Goal: Task Accomplishment & Management: Manage account settings

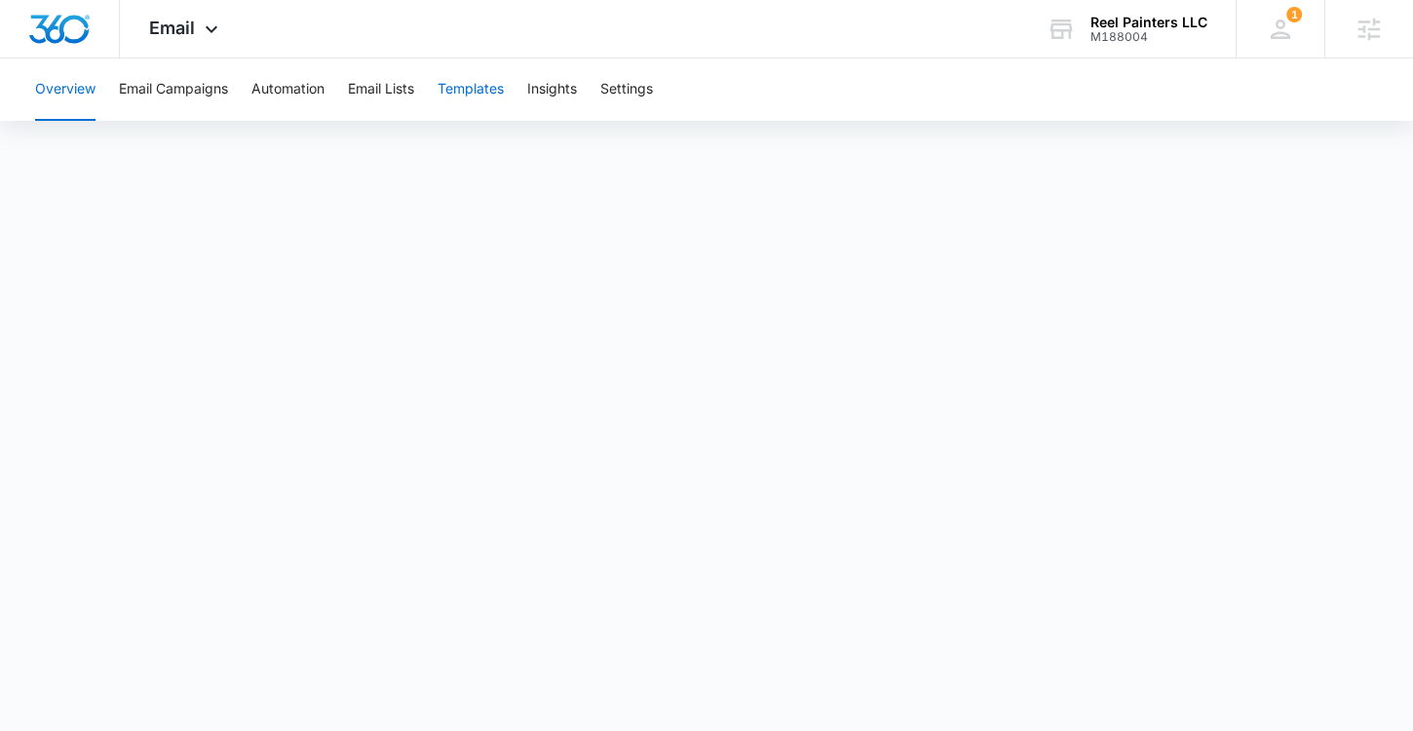
click at [489, 91] on button "Templates" at bounding box center [471, 89] width 66 height 62
click at [1128, 23] on div "Reel Painters LLC" at bounding box center [1149, 23] width 117 height 16
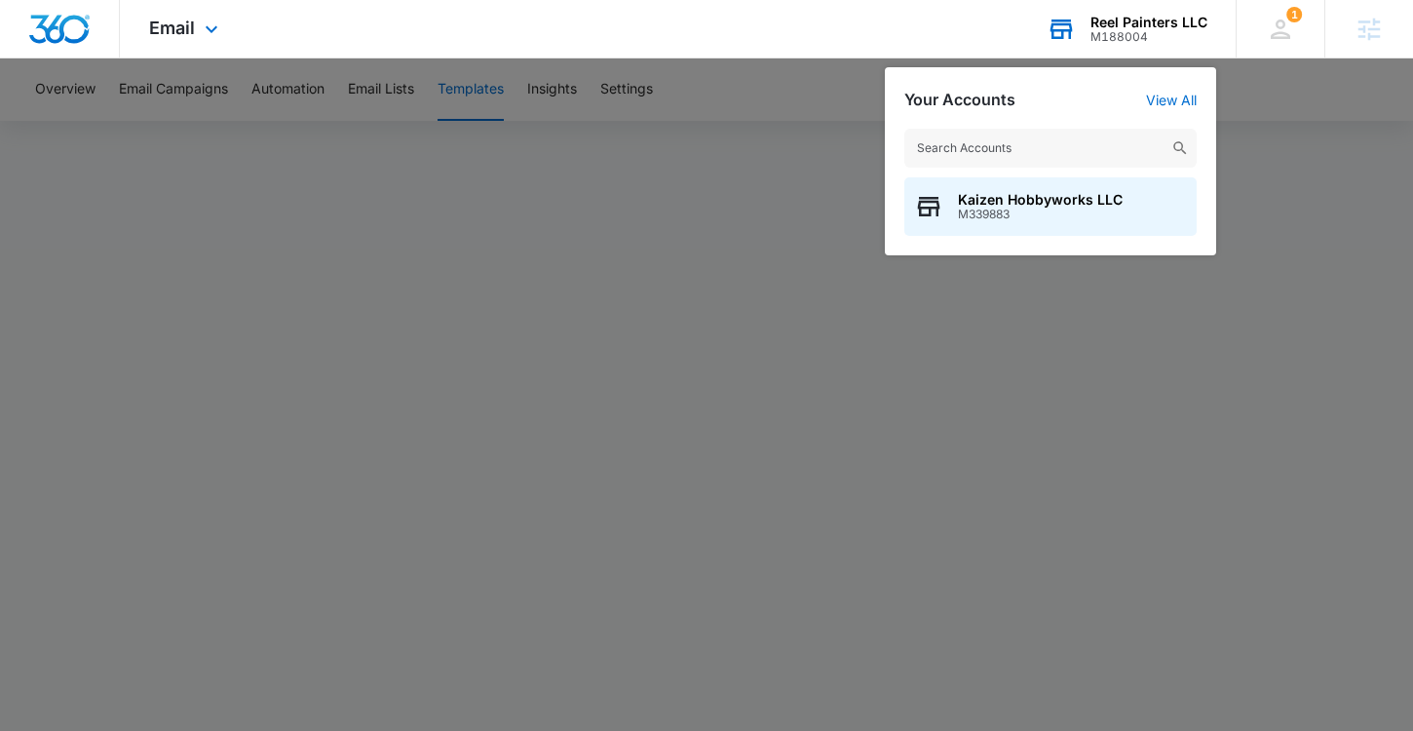
click at [1006, 147] on input "text" at bounding box center [1051, 148] width 292 height 39
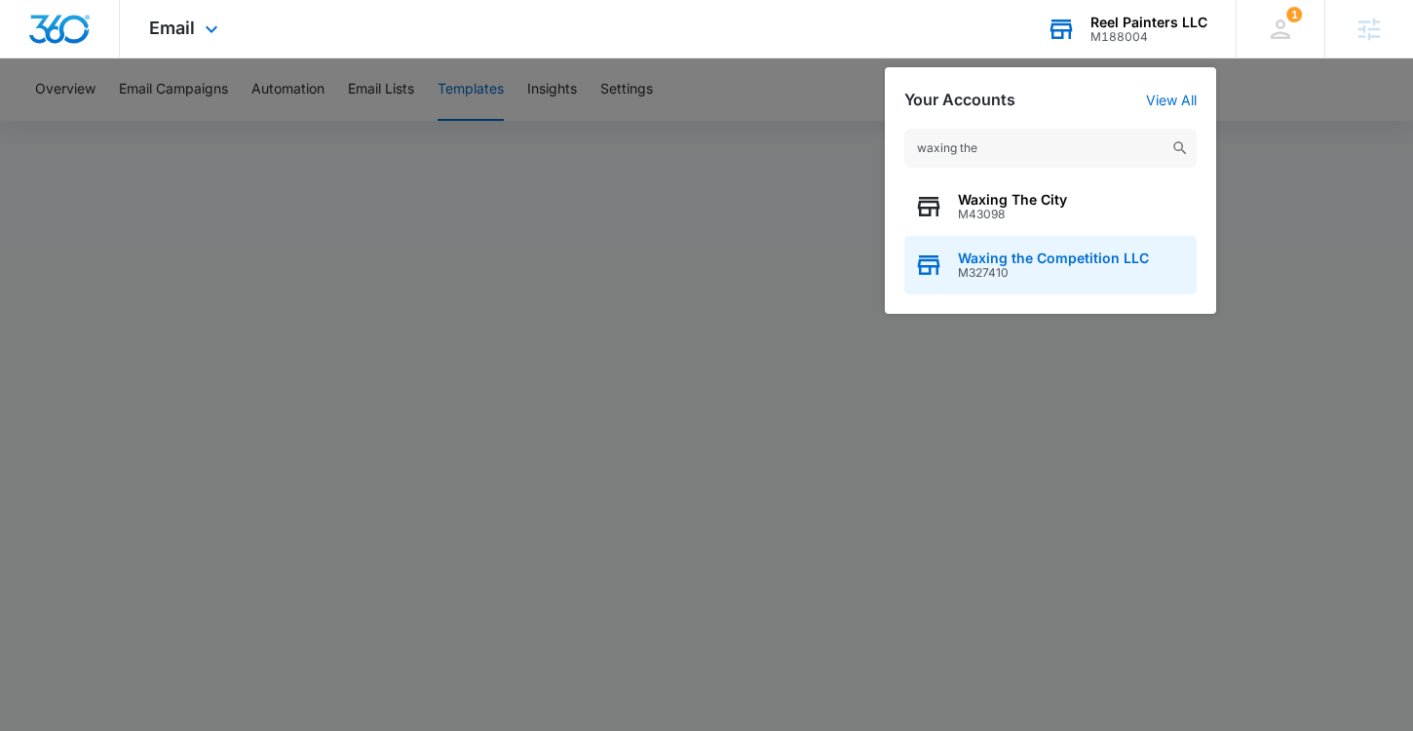
type input "waxing the"
click at [1087, 271] on span "M327410" at bounding box center [1053, 273] width 191 height 14
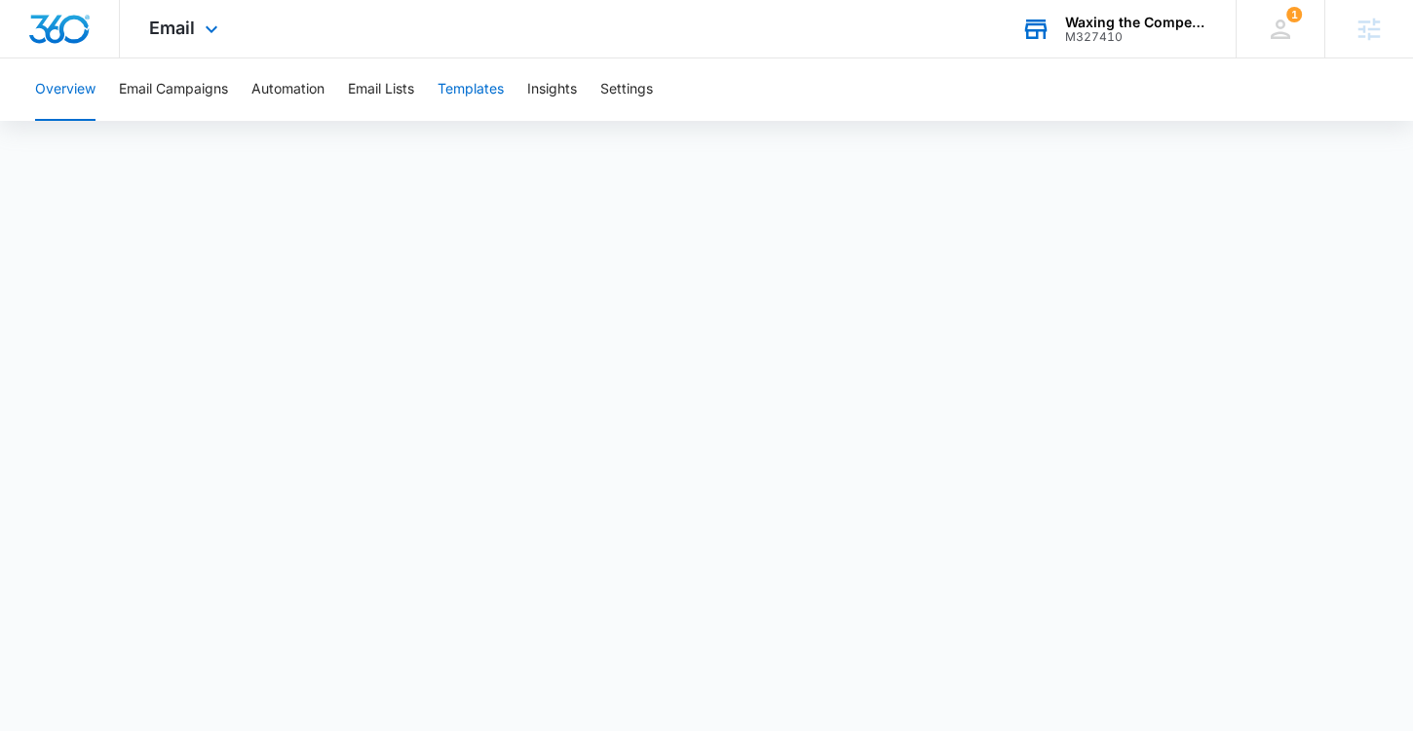
click at [478, 99] on button "Templates" at bounding box center [471, 89] width 66 height 62
click at [278, 85] on button "Automation" at bounding box center [287, 89] width 73 height 62
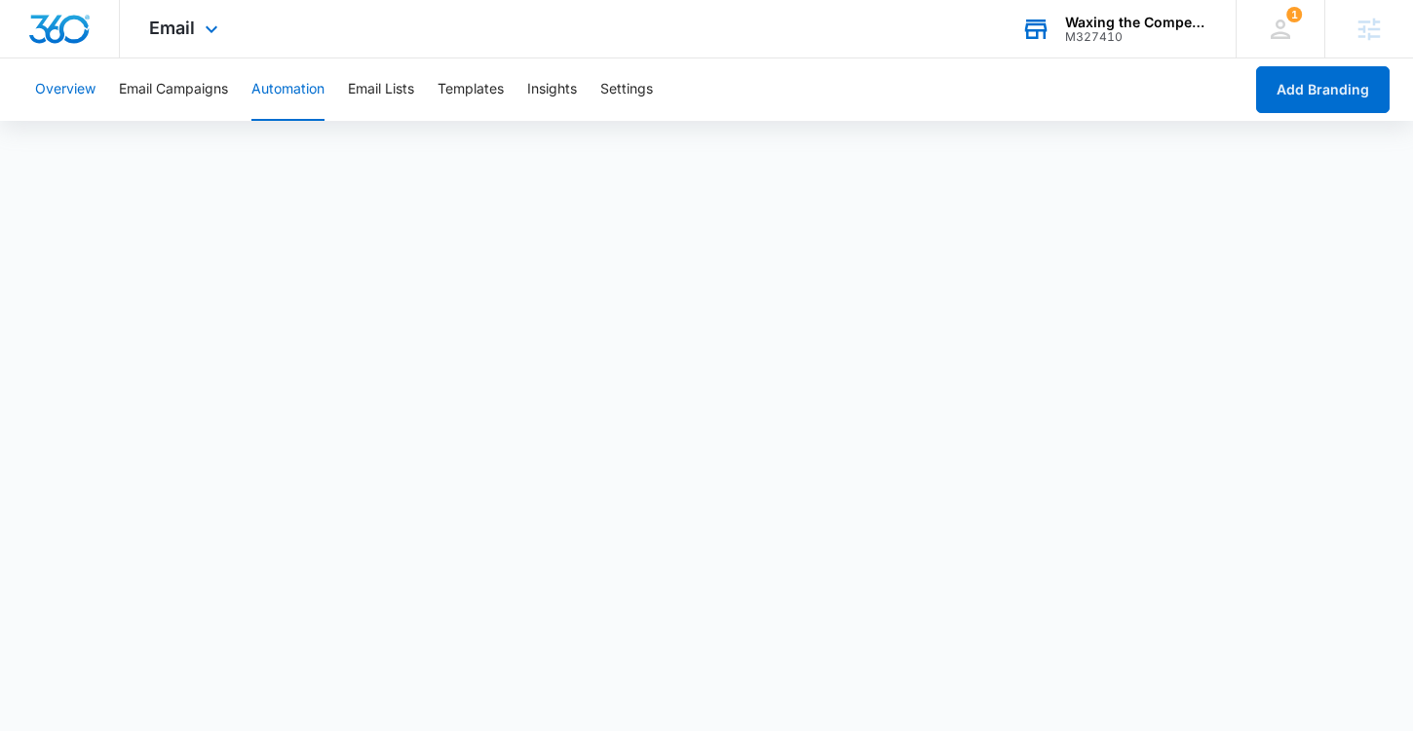
click at [64, 89] on button "Overview" at bounding box center [65, 89] width 60 height 62
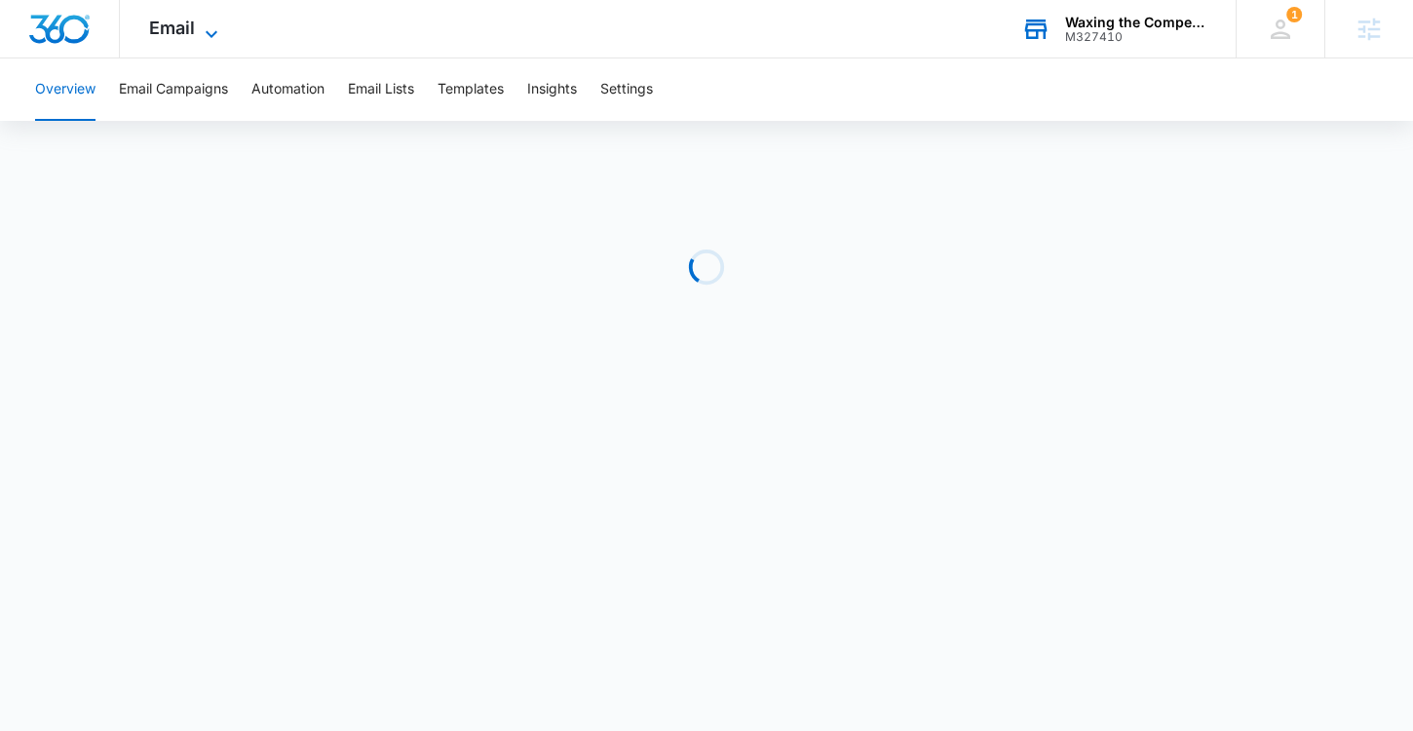
click at [194, 31] on span "Email" at bounding box center [172, 28] width 46 height 20
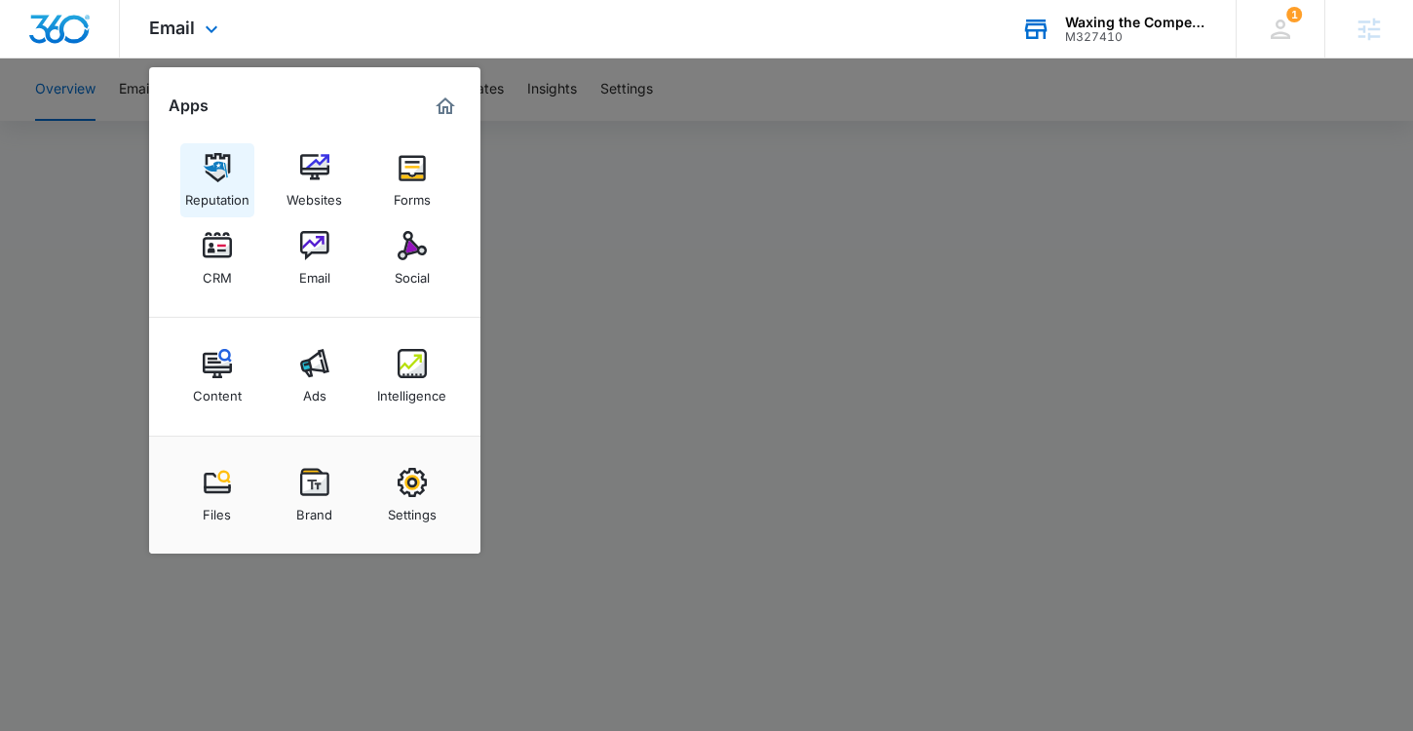
click at [232, 171] on link "Reputation" at bounding box center [217, 180] width 74 height 74
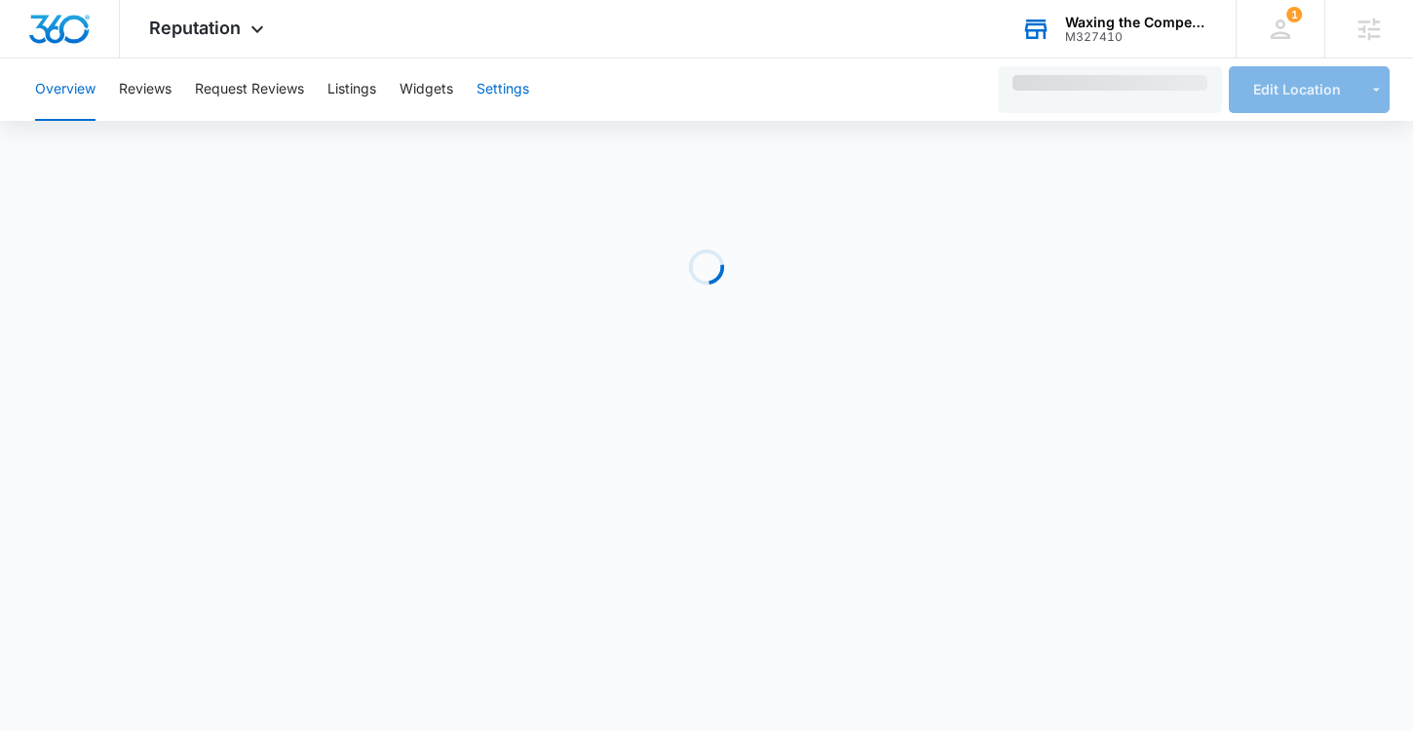
click at [520, 91] on button "Settings" at bounding box center [503, 89] width 53 height 62
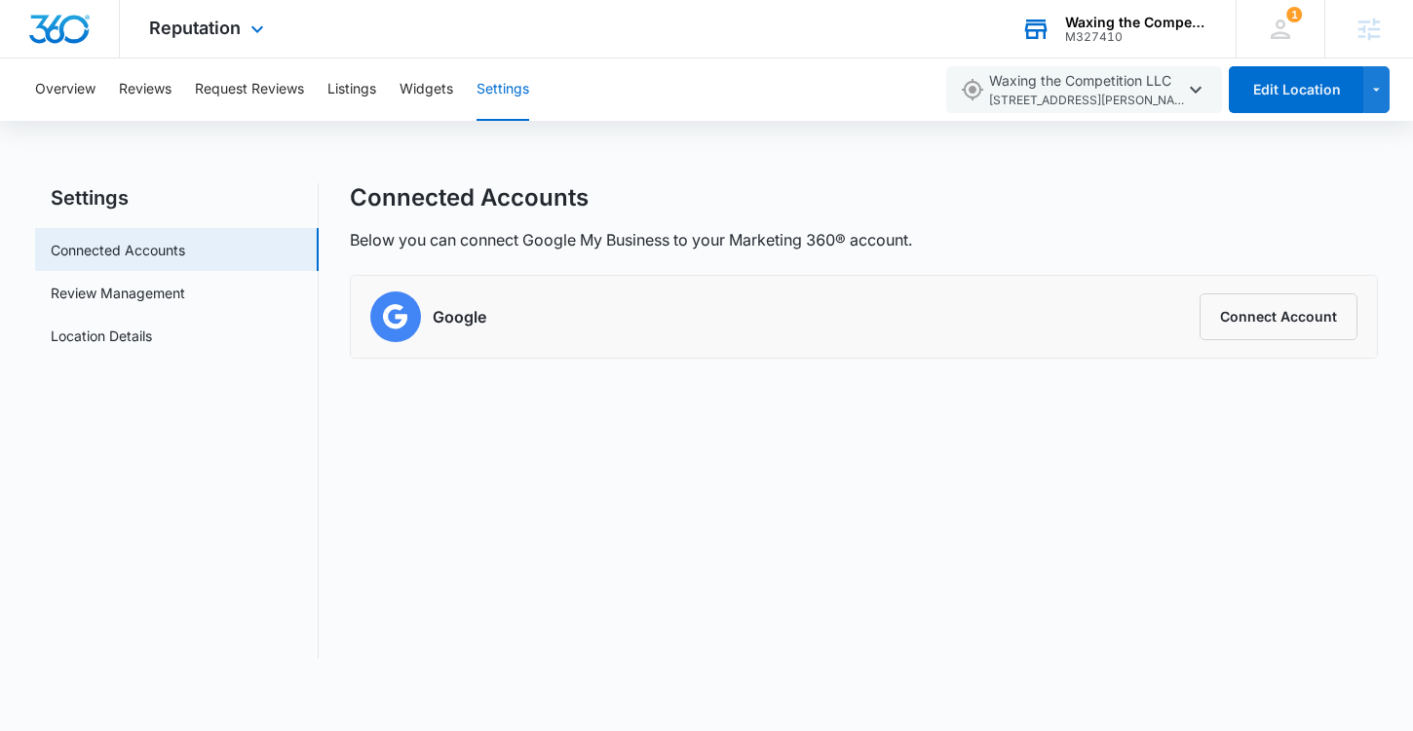
click at [244, 26] on div "Reputation Apps Reputation Websites Forms CRM Email Social Content Ads Intellig…" at bounding box center [209, 29] width 178 height 58
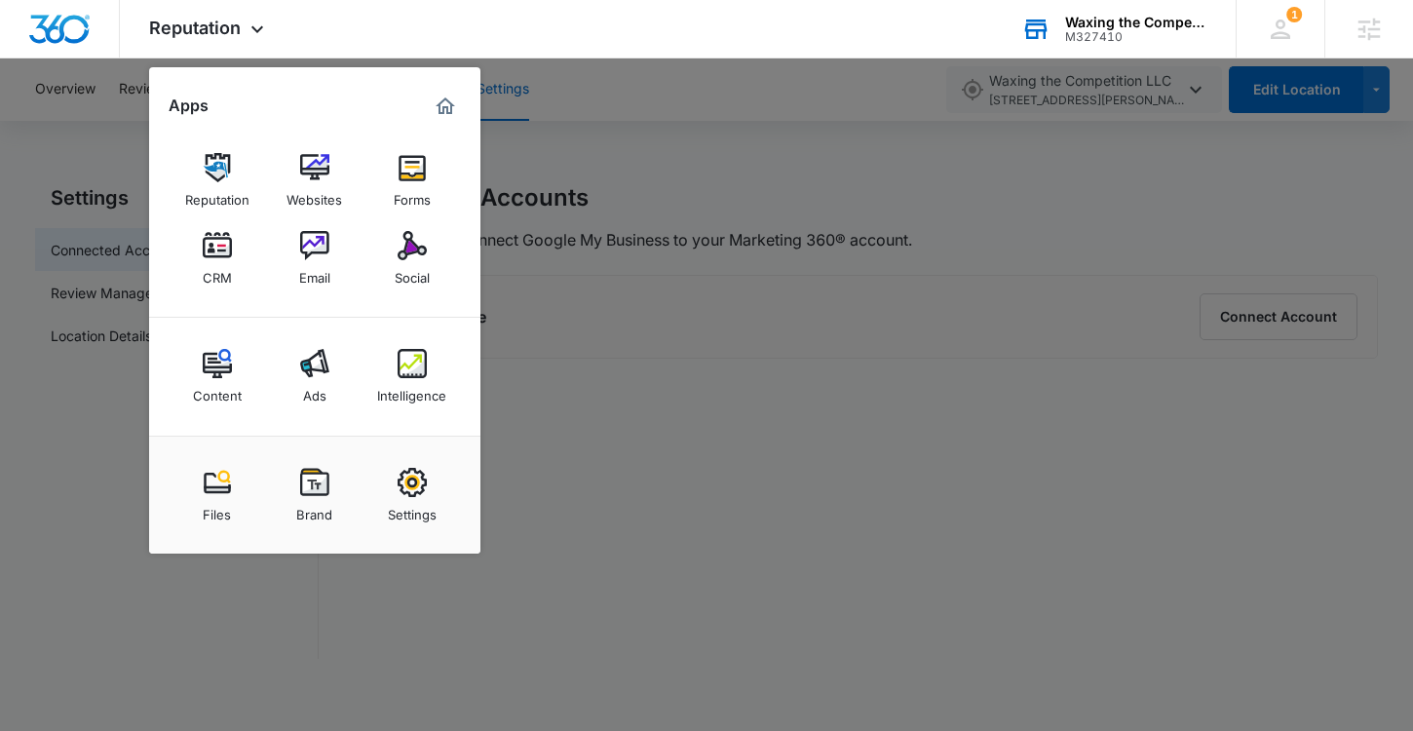
click at [413, 490] on img at bounding box center [412, 482] width 29 height 29
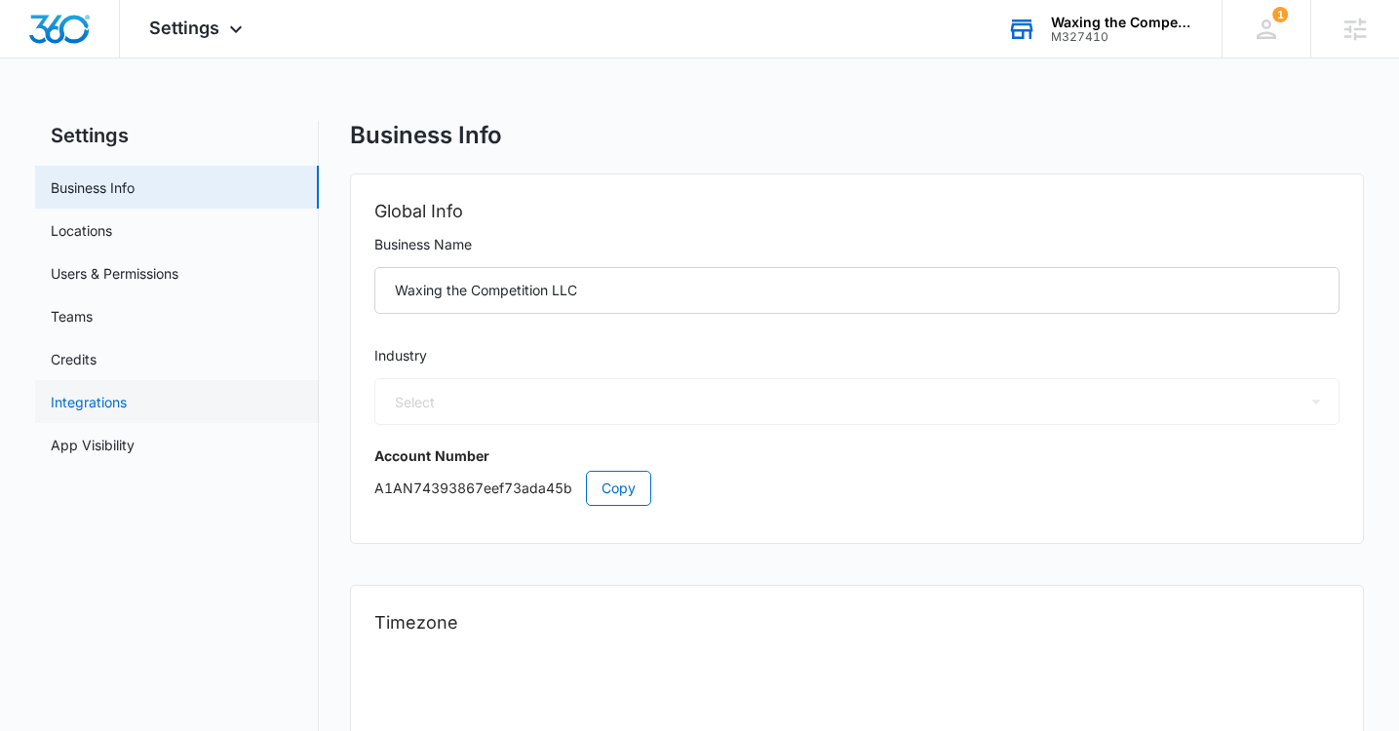
select select "44"
select select "US"
select select "America/New_York"
click at [125, 269] on link "Users & Permissions" at bounding box center [115, 273] width 128 height 20
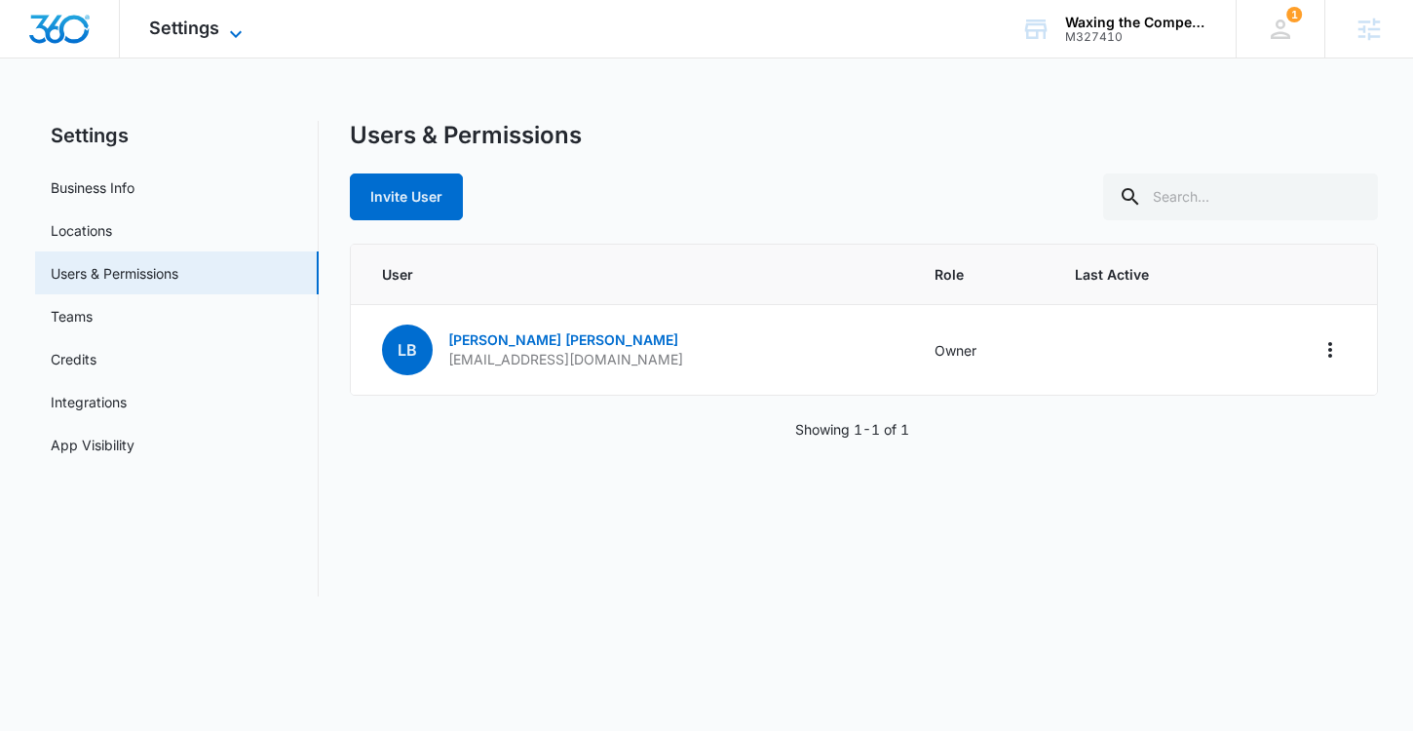
click at [208, 32] on span "Settings" at bounding box center [184, 28] width 70 height 20
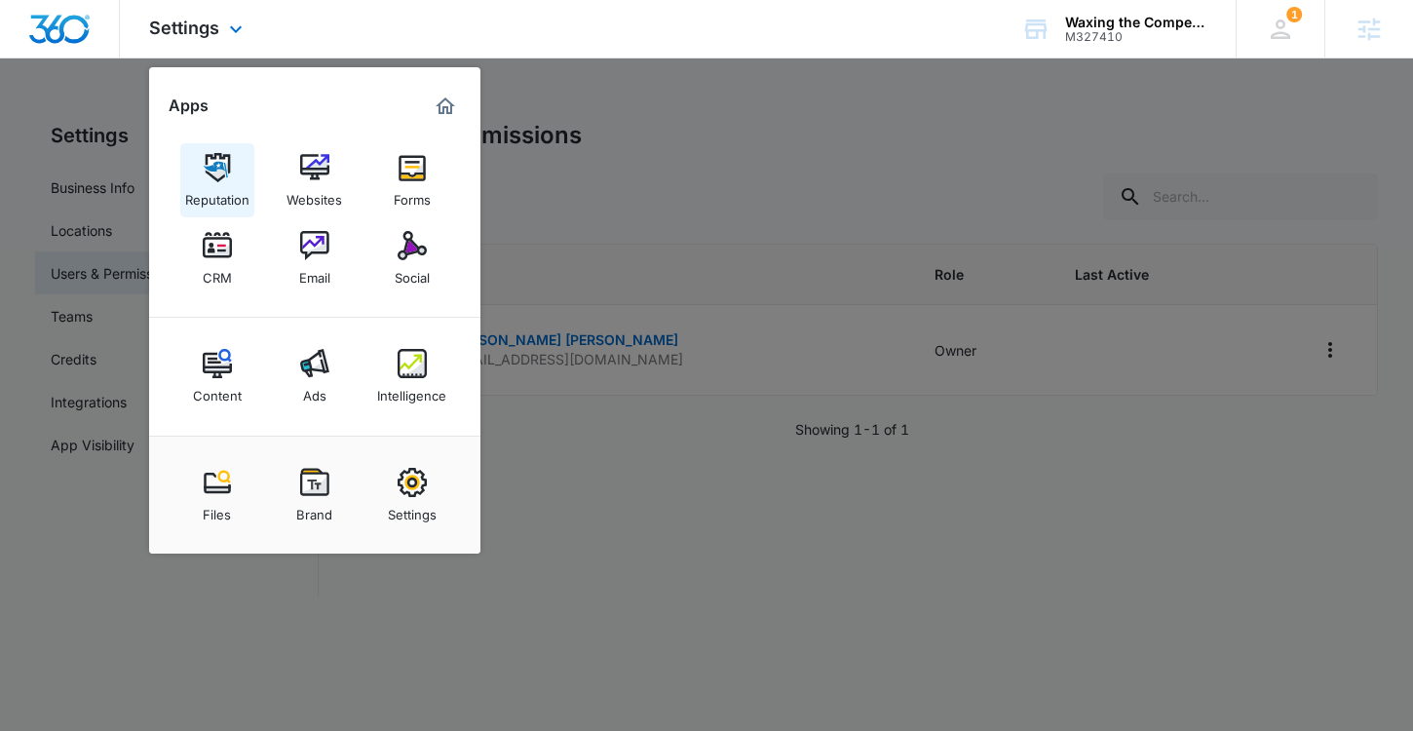
click at [218, 167] on img at bounding box center [217, 167] width 29 height 29
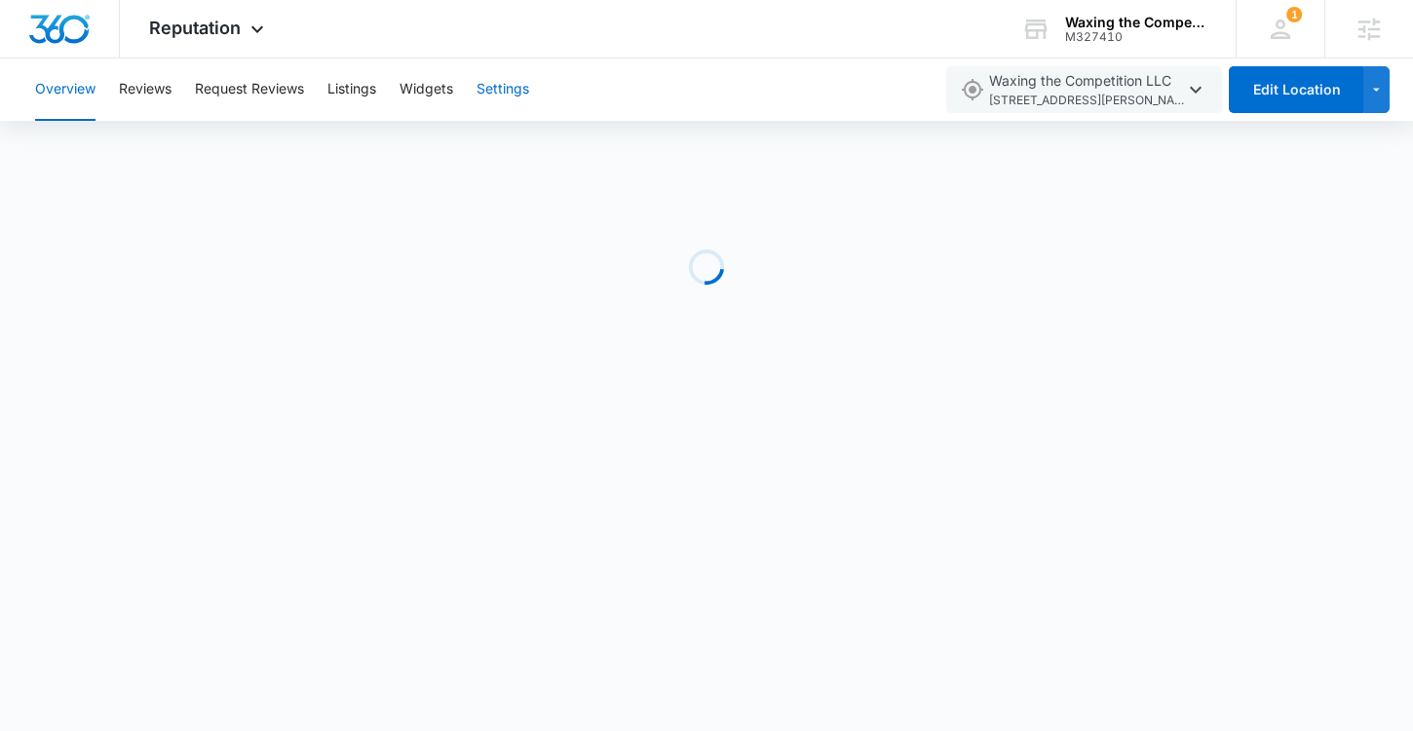
click at [499, 101] on button "Settings" at bounding box center [503, 89] width 53 height 62
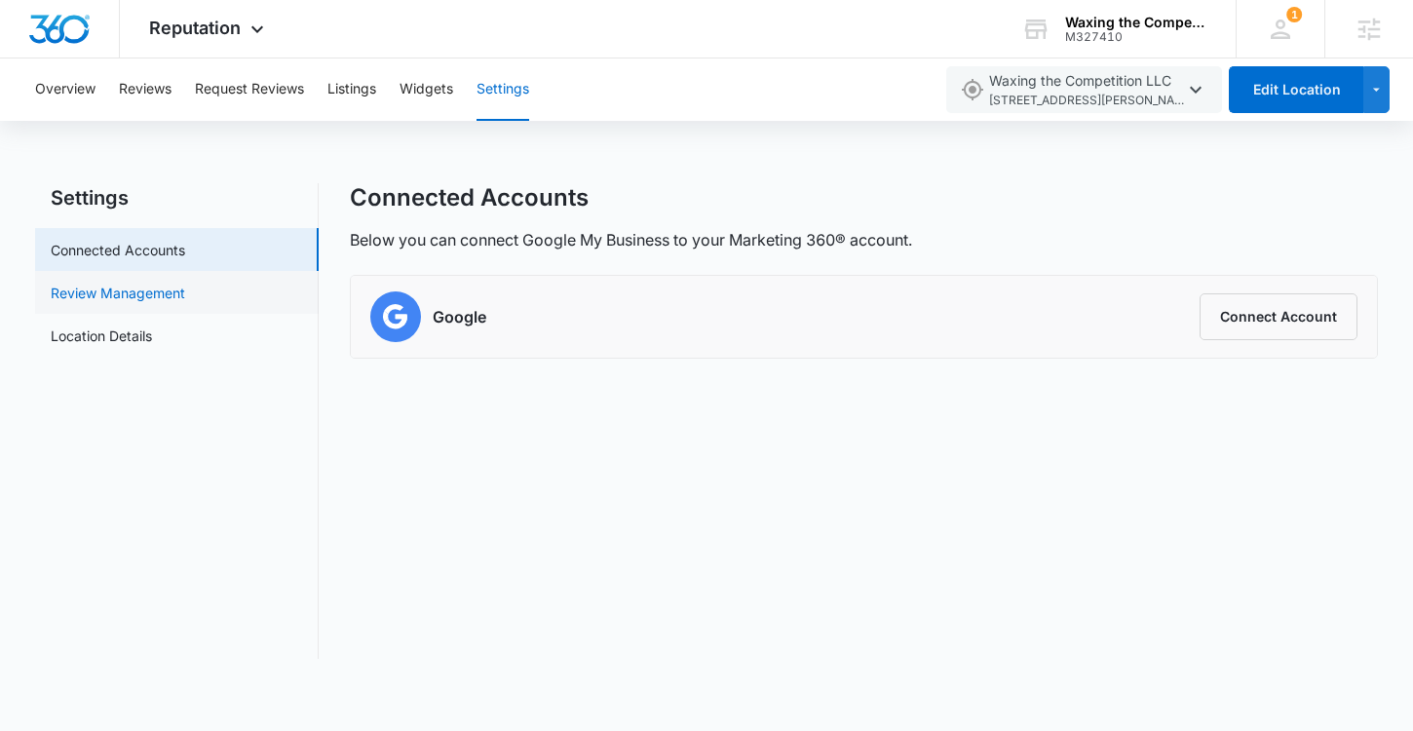
click at [128, 287] on link "Review Management" at bounding box center [118, 293] width 135 height 20
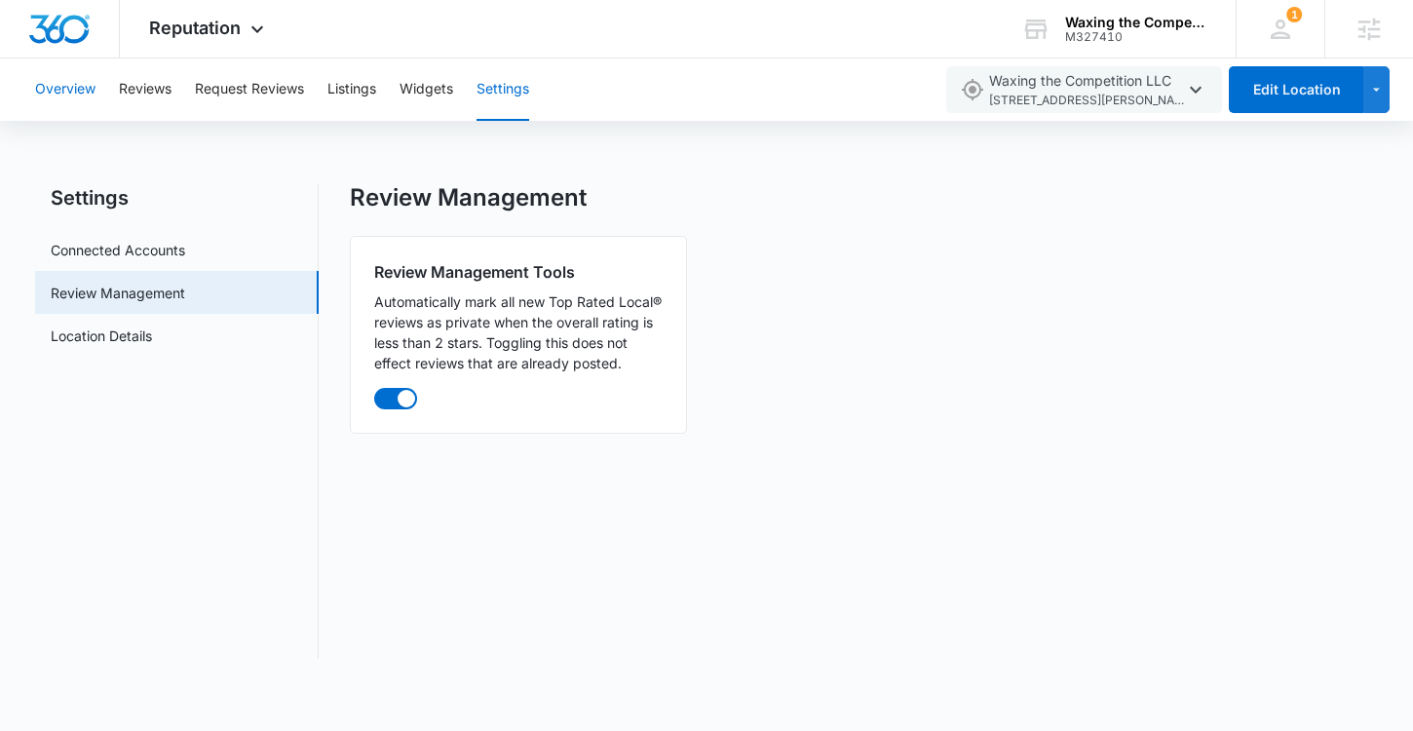
click at [69, 88] on button "Overview" at bounding box center [65, 89] width 60 height 62
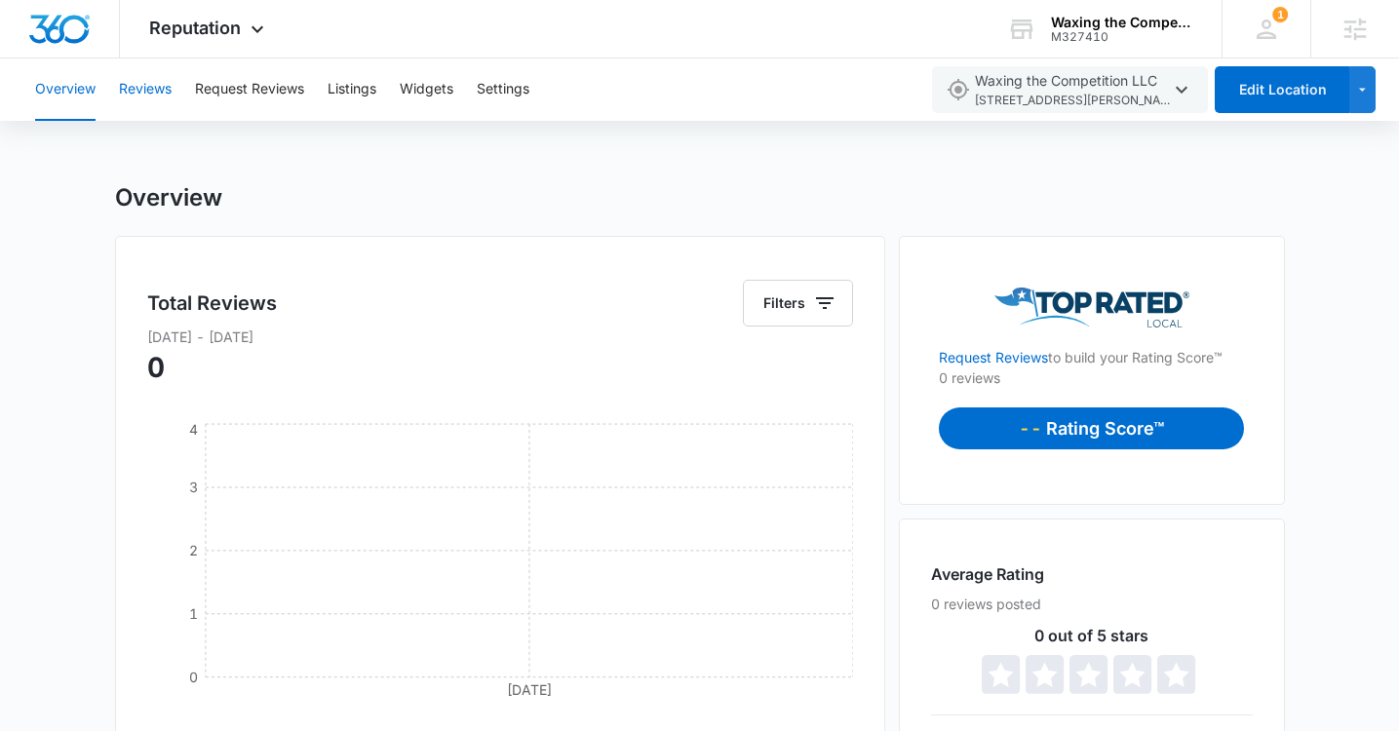
click at [148, 88] on button "Reviews" at bounding box center [145, 89] width 53 height 62
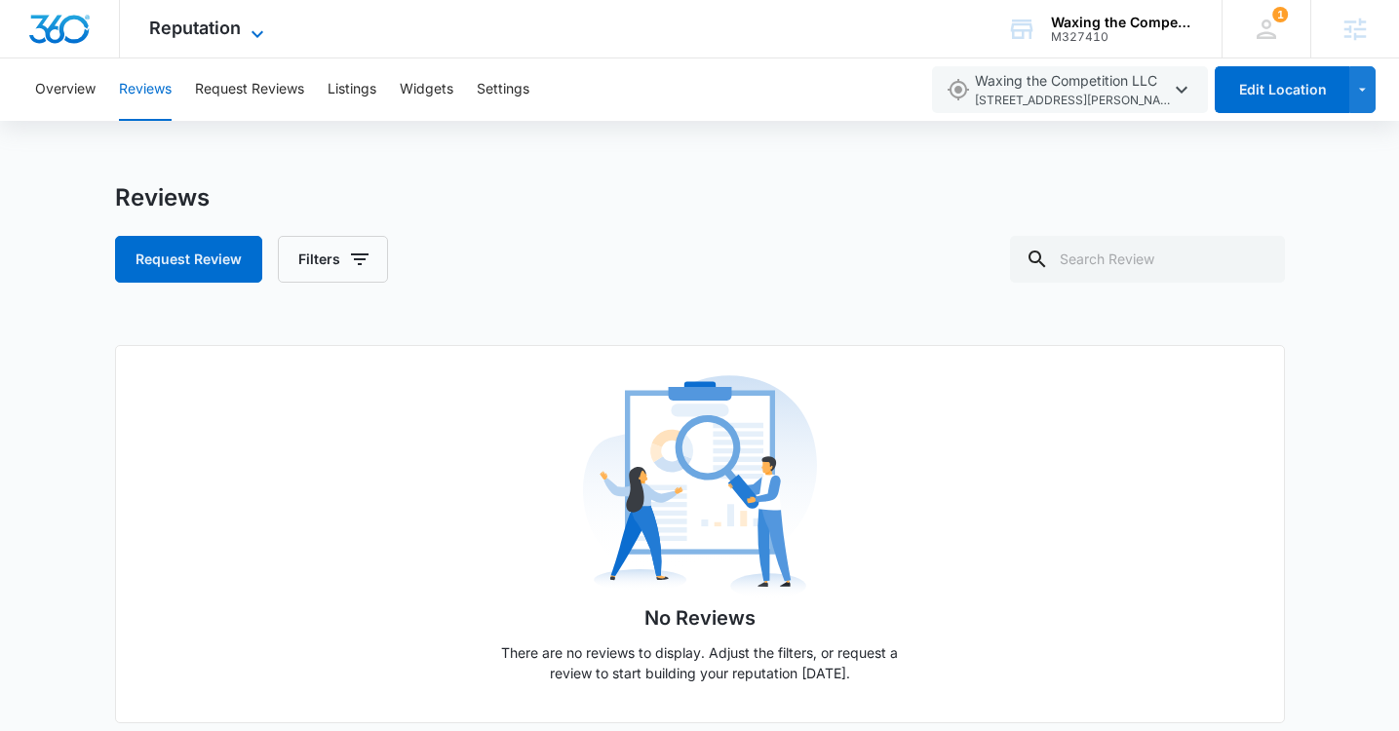
click at [227, 34] on span "Reputation" at bounding box center [195, 28] width 92 height 20
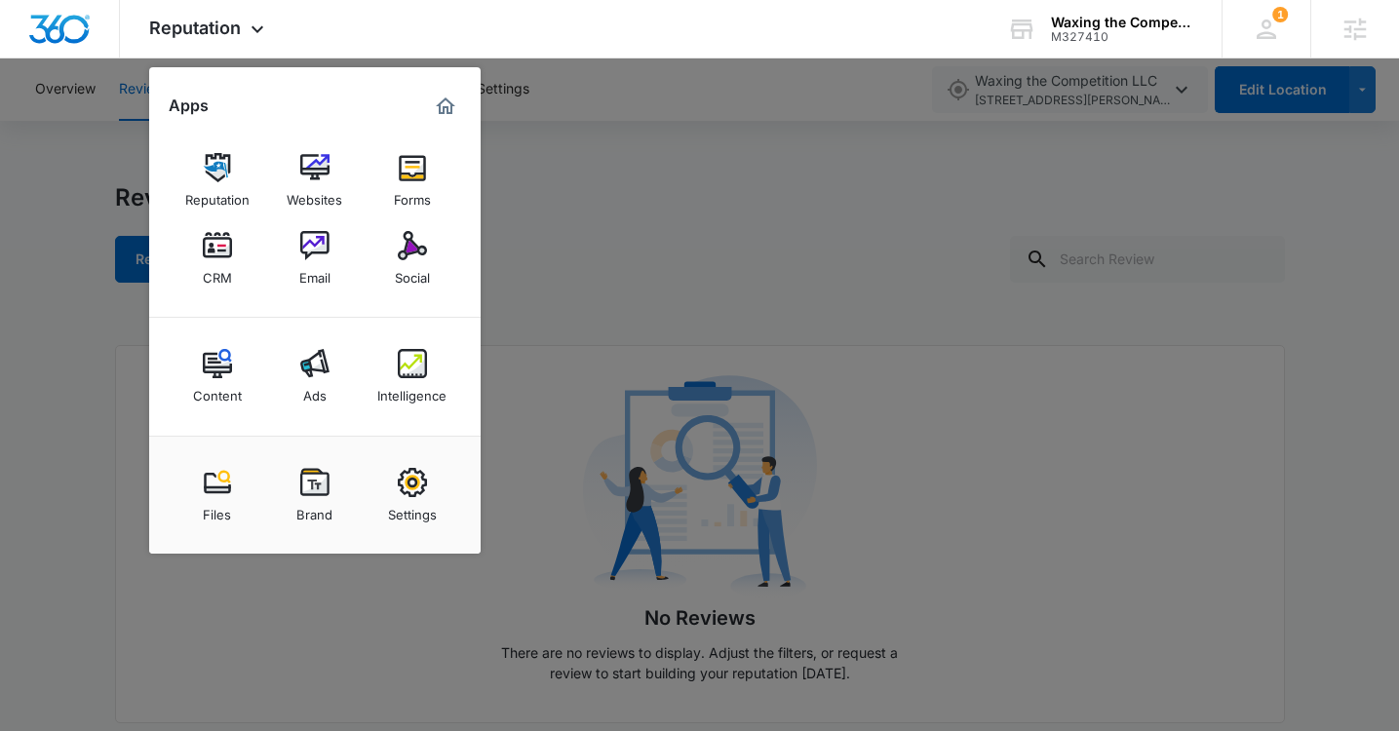
click at [402, 187] on div "Forms" at bounding box center [412, 194] width 37 height 25
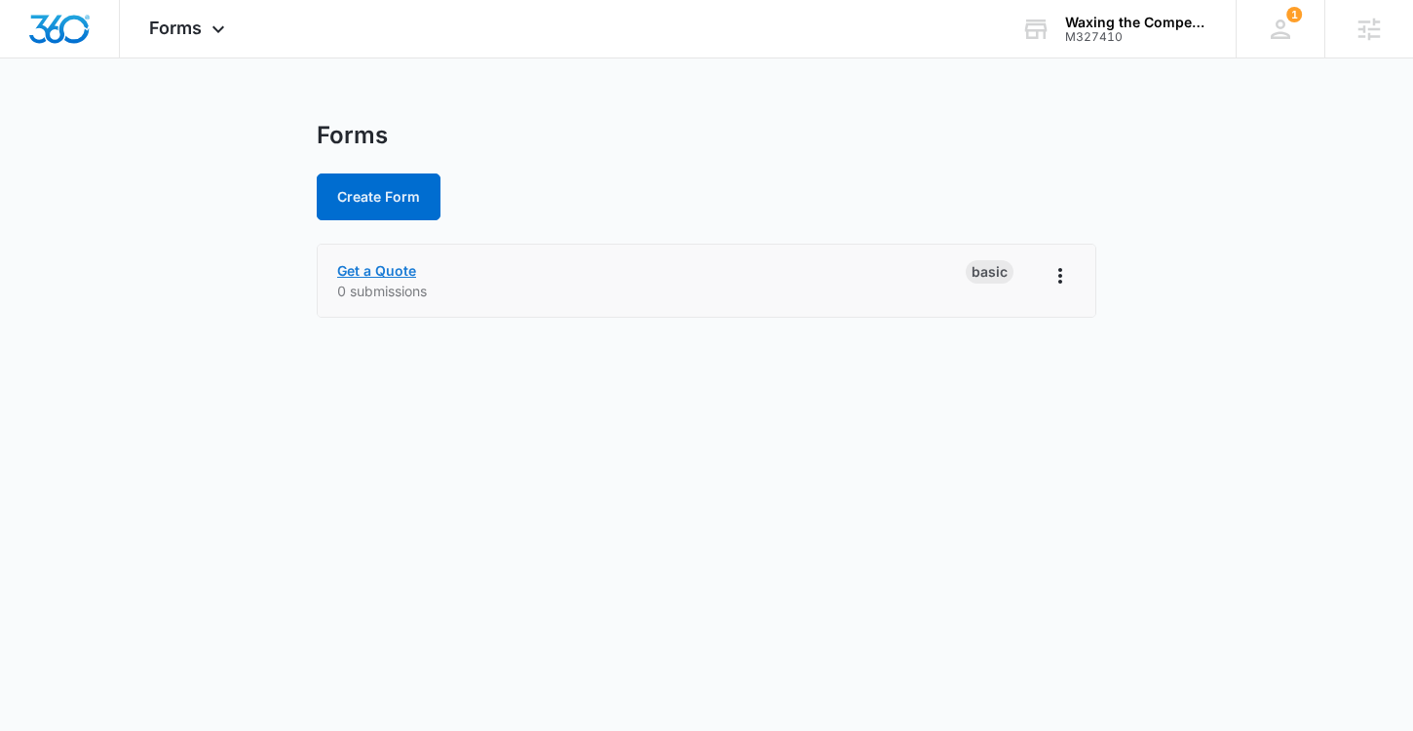
click at [376, 269] on link "Get a Quote" at bounding box center [376, 270] width 79 height 17
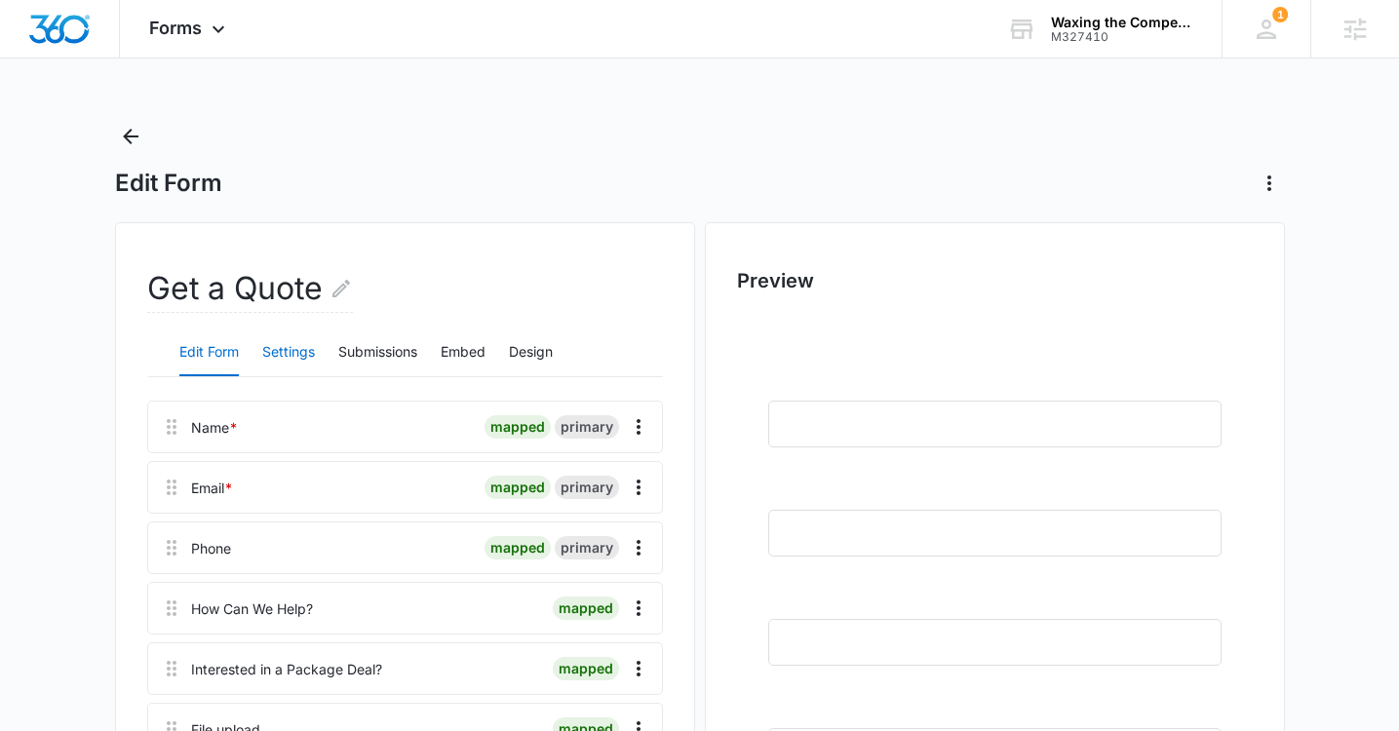
click at [299, 358] on button "Settings" at bounding box center [288, 352] width 53 height 47
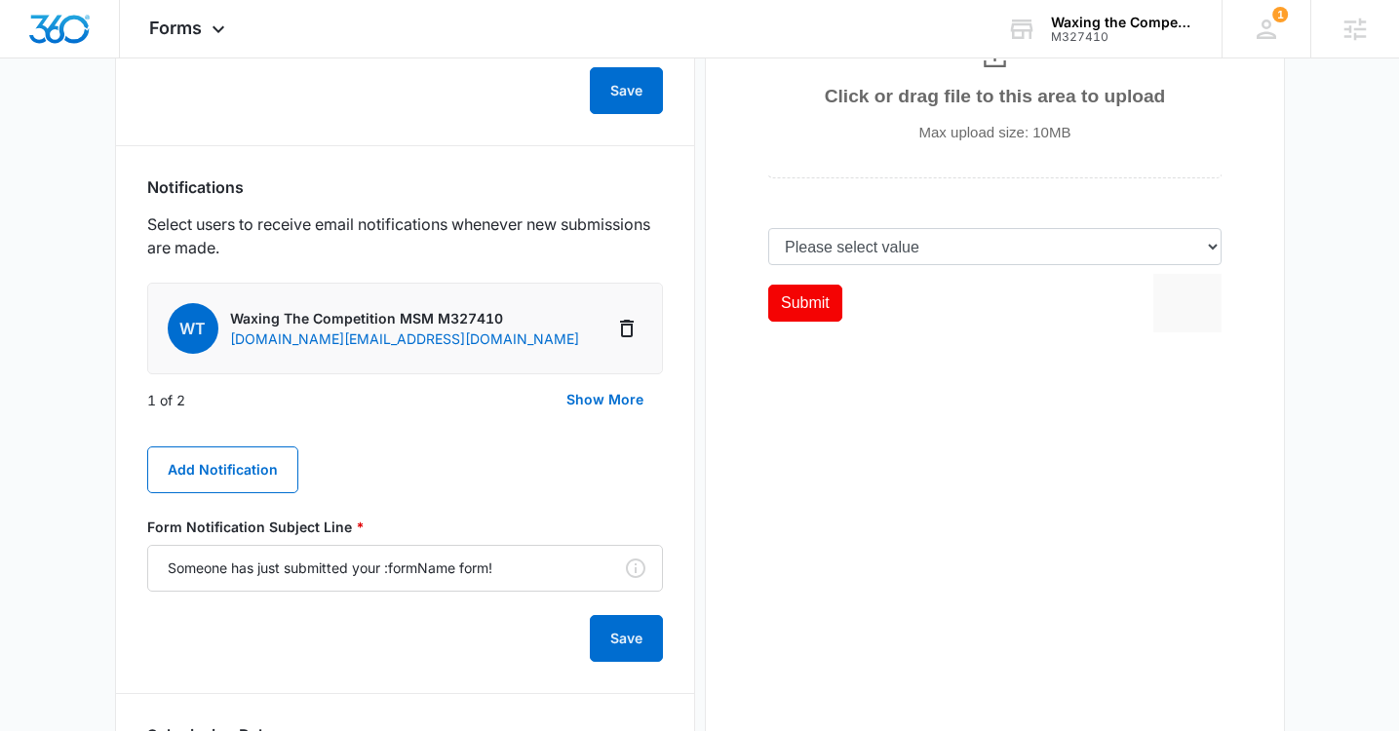
scroll to position [870, 0]
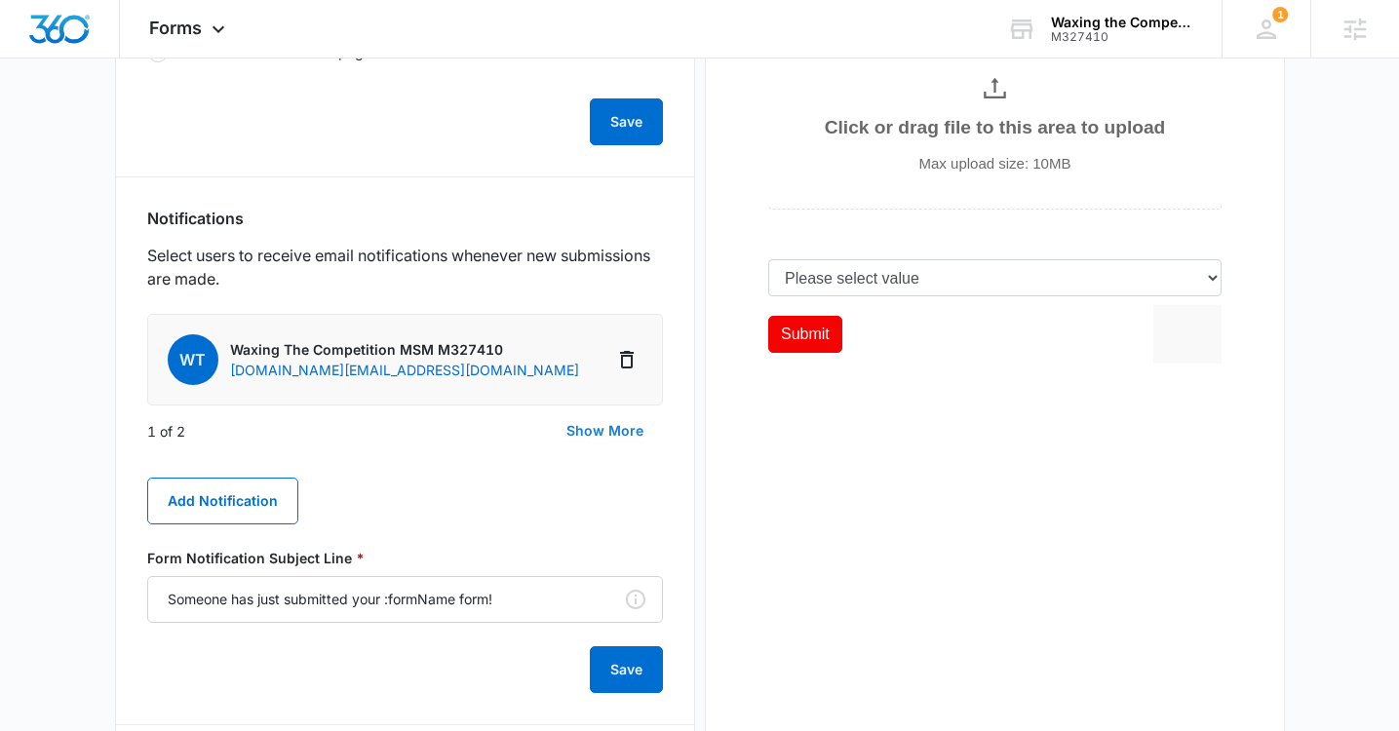
click at [625, 434] on button "Show More" at bounding box center [605, 430] width 116 height 47
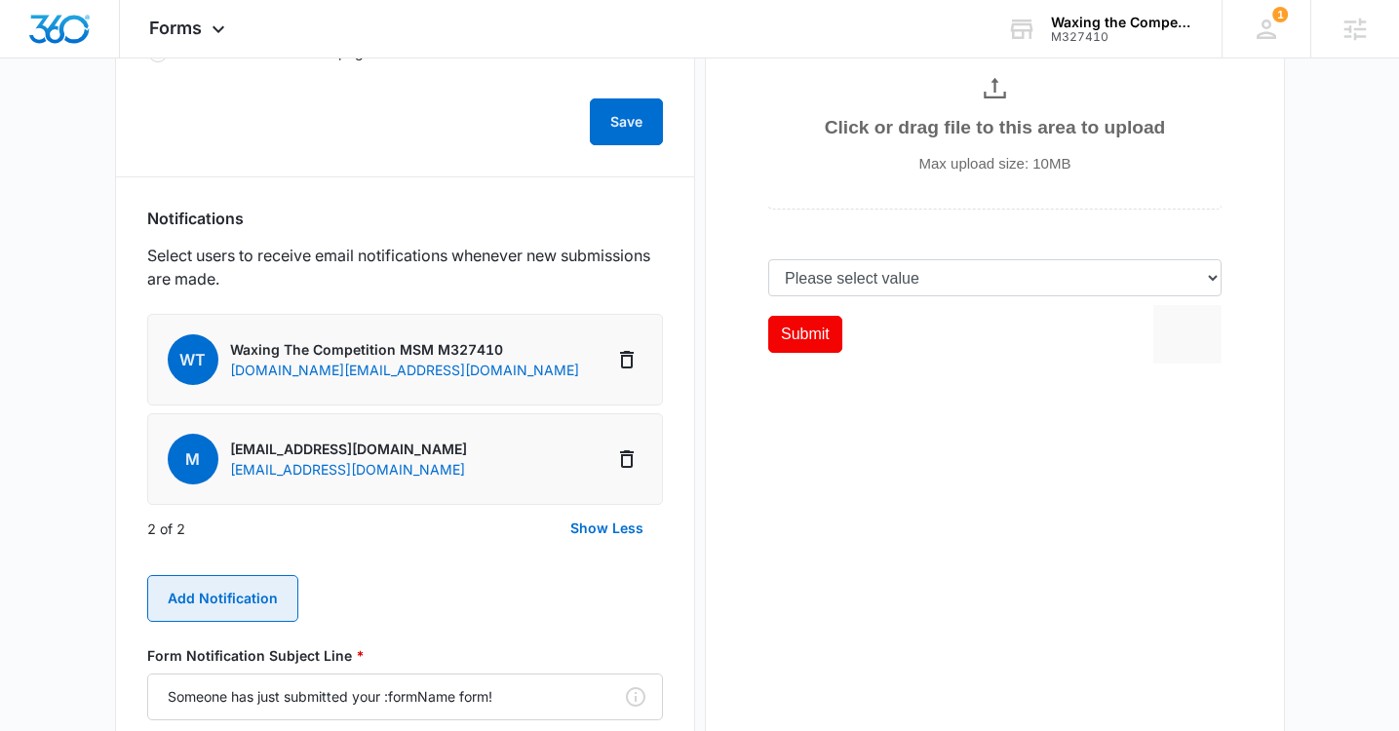
click at [277, 597] on button "Add Notification" at bounding box center [222, 598] width 151 height 47
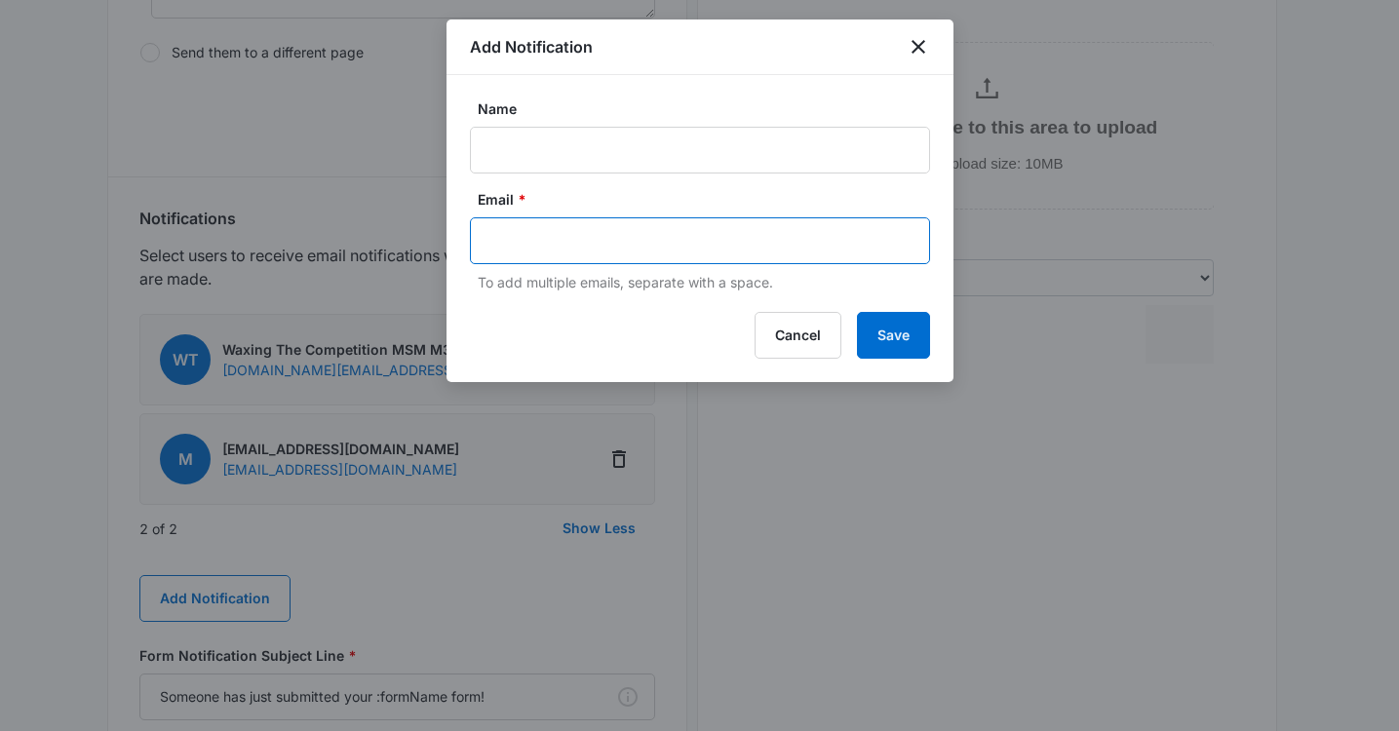
click at [591, 251] on input "text" at bounding box center [701, 240] width 423 height 29
paste input "mailto:Landysborroto988@gmail.com"
type input "mailto:Landysborroto988@gmail.com"
click at [554, 134] on input "Name" at bounding box center [700, 150] width 460 height 47
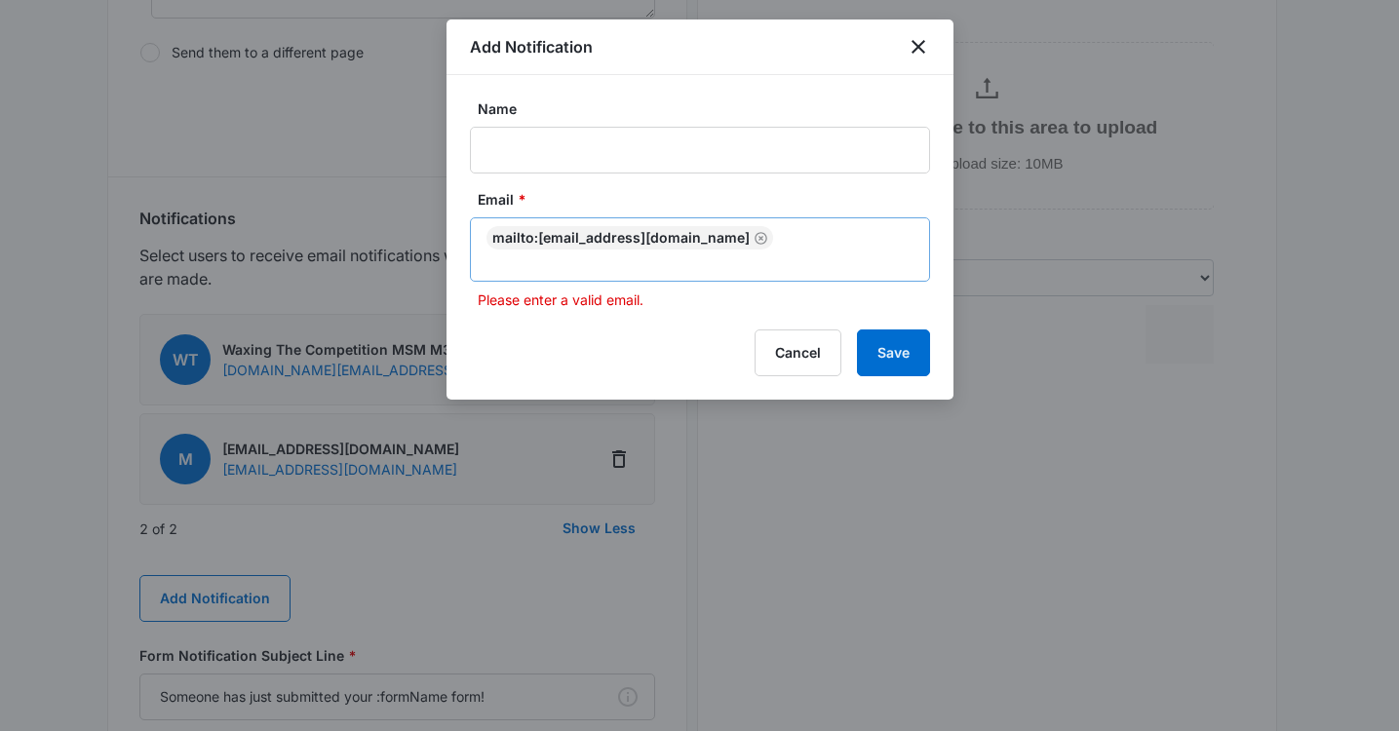
click at [528, 271] on div "mailto:Landysborroto988@gmail.com" at bounding box center [700, 249] width 460 height 64
click at [534, 235] on div "mailto:Landysborroto988@gmail.com" at bounding box center [629, 237] width 287 height 23
click at [524, 235] on div "mailto:Landysborroto988@gmail.com" at bounding box center [629, 237] width 287 height 23
click at [538, 236] on div "mailto:Landysborroto988@gmail.com" at bounding box center [629, 237] width 287 height 23
click at [754, 243] on icon "Remove" at bounding box center [760, 238] width 13 height 13
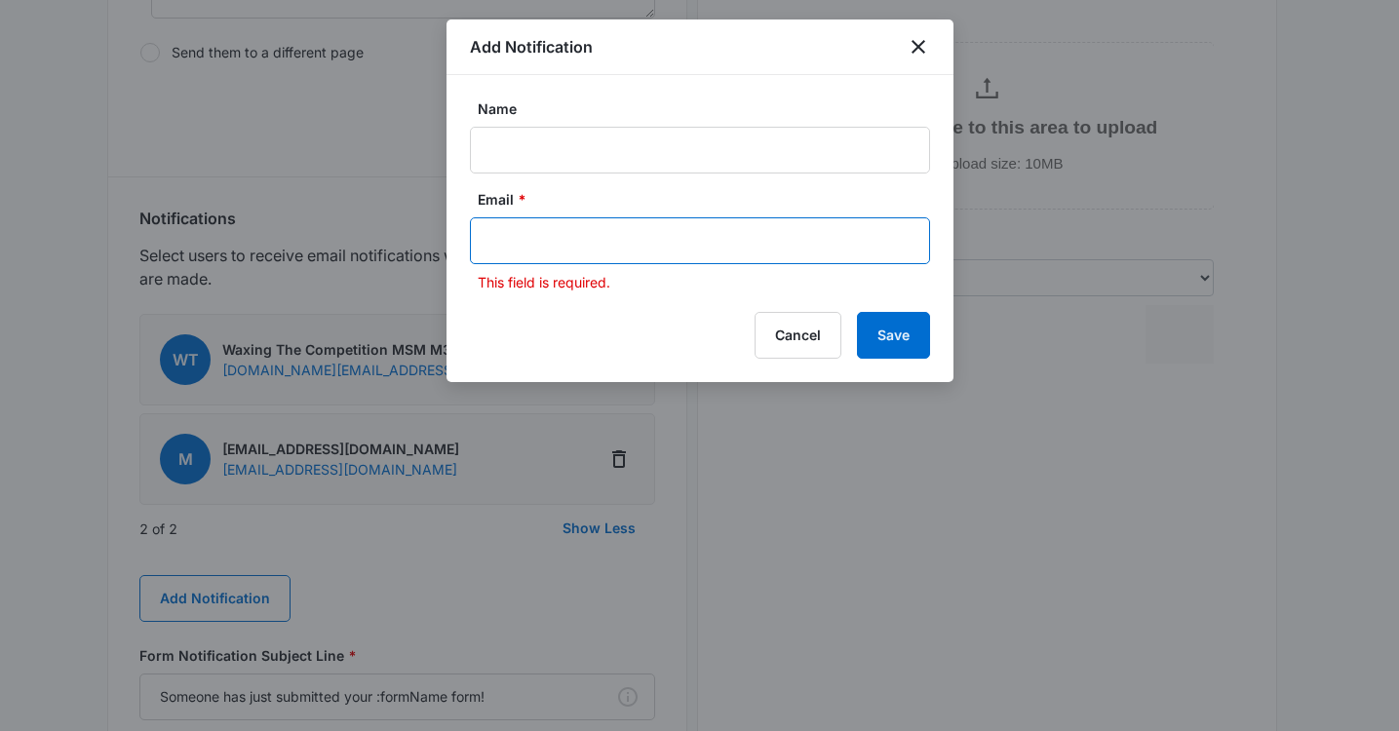
click at [681, 252] on input "text" at bounding box center [701, 240] width 423 height 29
paste input "mailto:Landysborroto988@gmail.com"
drag, startPoint x: 536, startPoint y: 245, endPoint x: 475, endPoint y: 238, distance: 61.8
click at [475, 238] on div "mailto:Landysborroto988@gmail.com" at bounding box center [700, 240] width 460 height 47
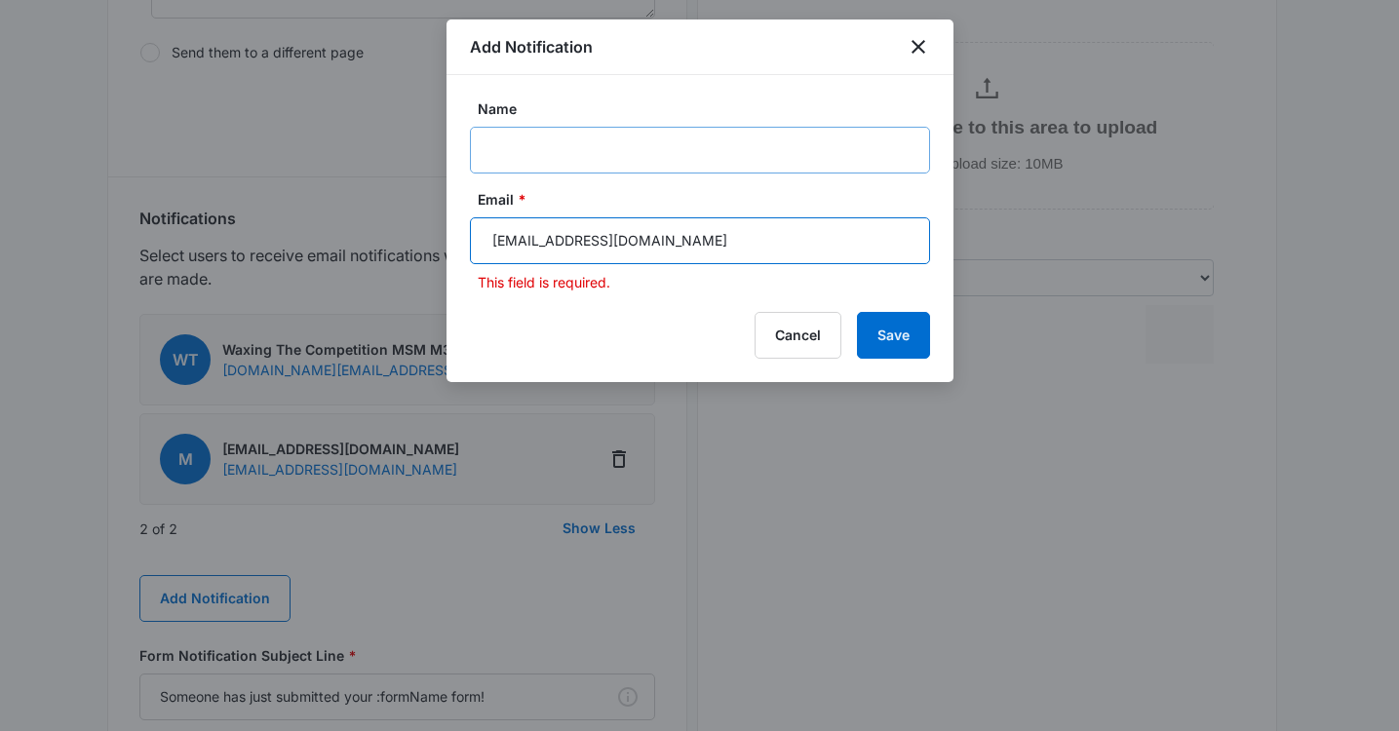
type input "Landysborroto988@gmail.com"
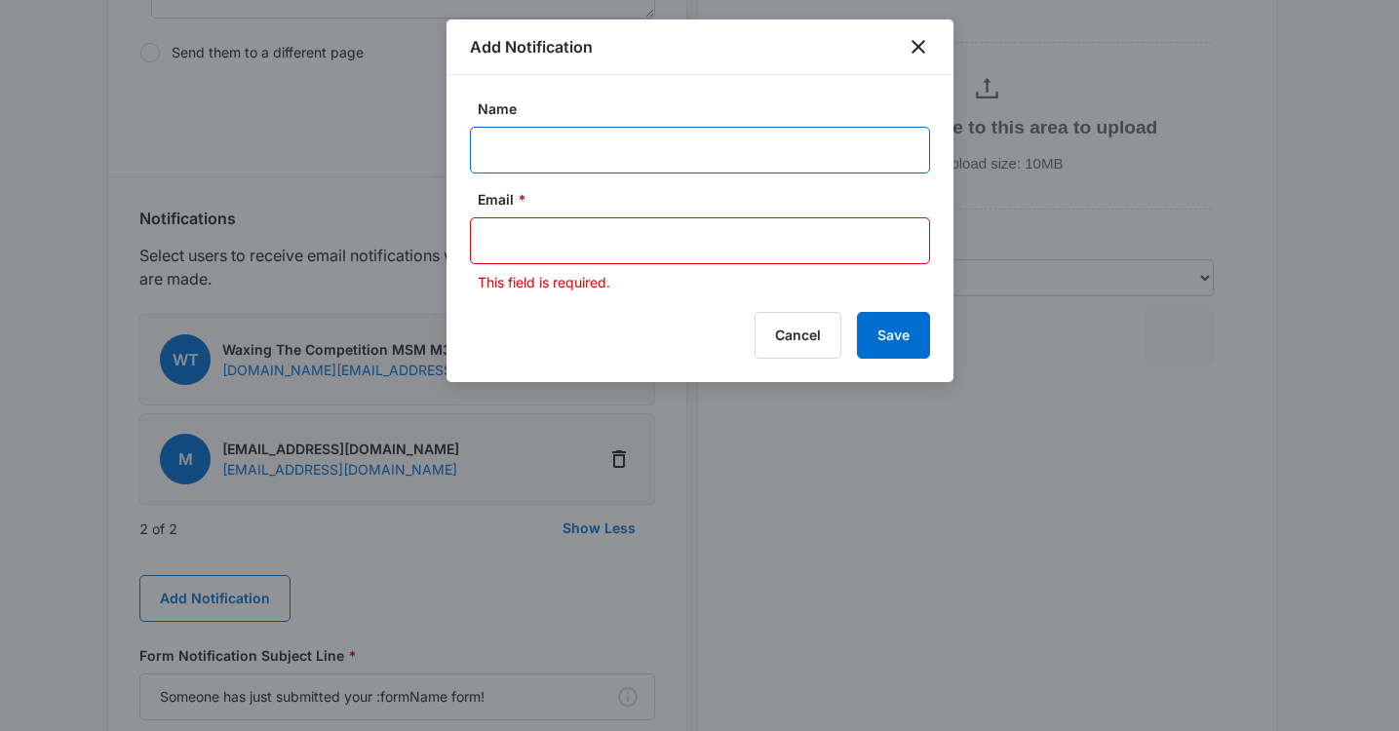
click at [540, 150] on input "Name" at bounding box center [700, 150] width 460 height 47
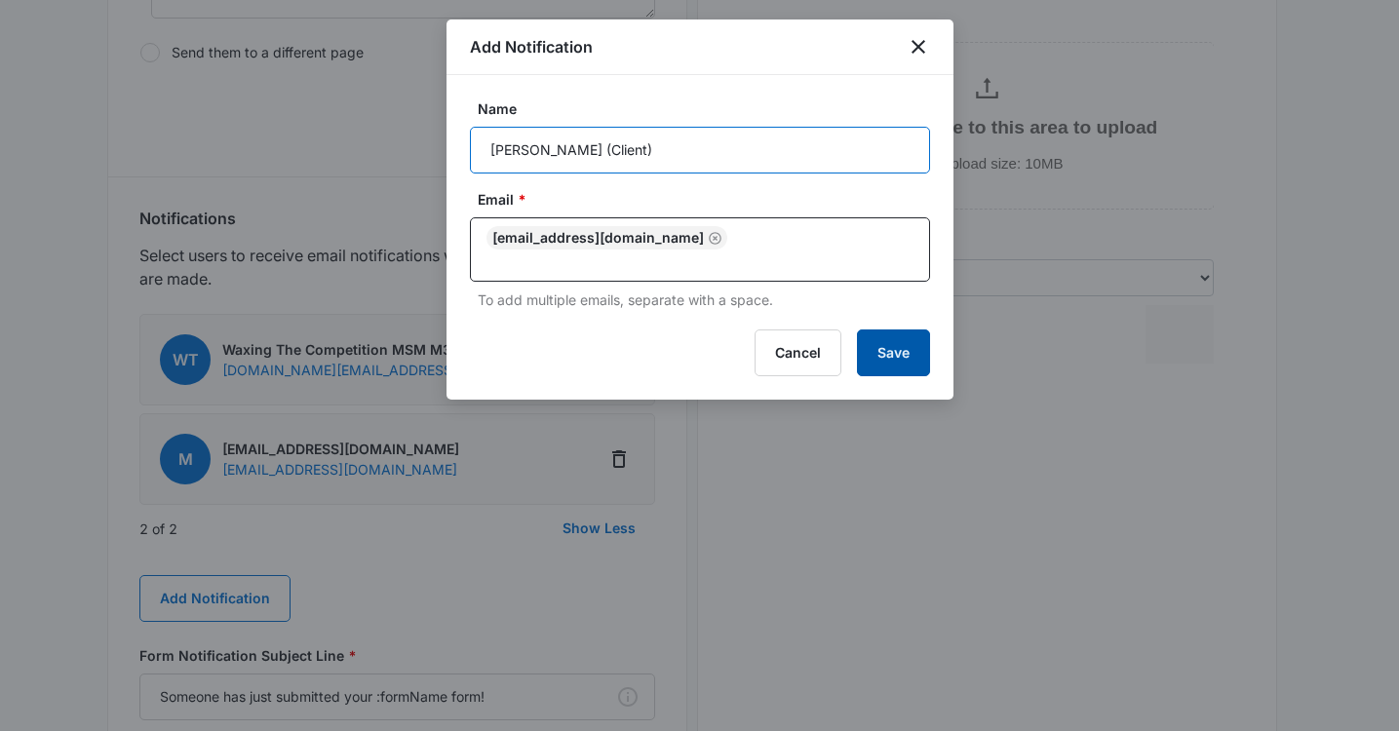
type input "Landy (Client)"
click at [920, 339] on button "Save" at bounding box center [893, 352] width 73 height 47
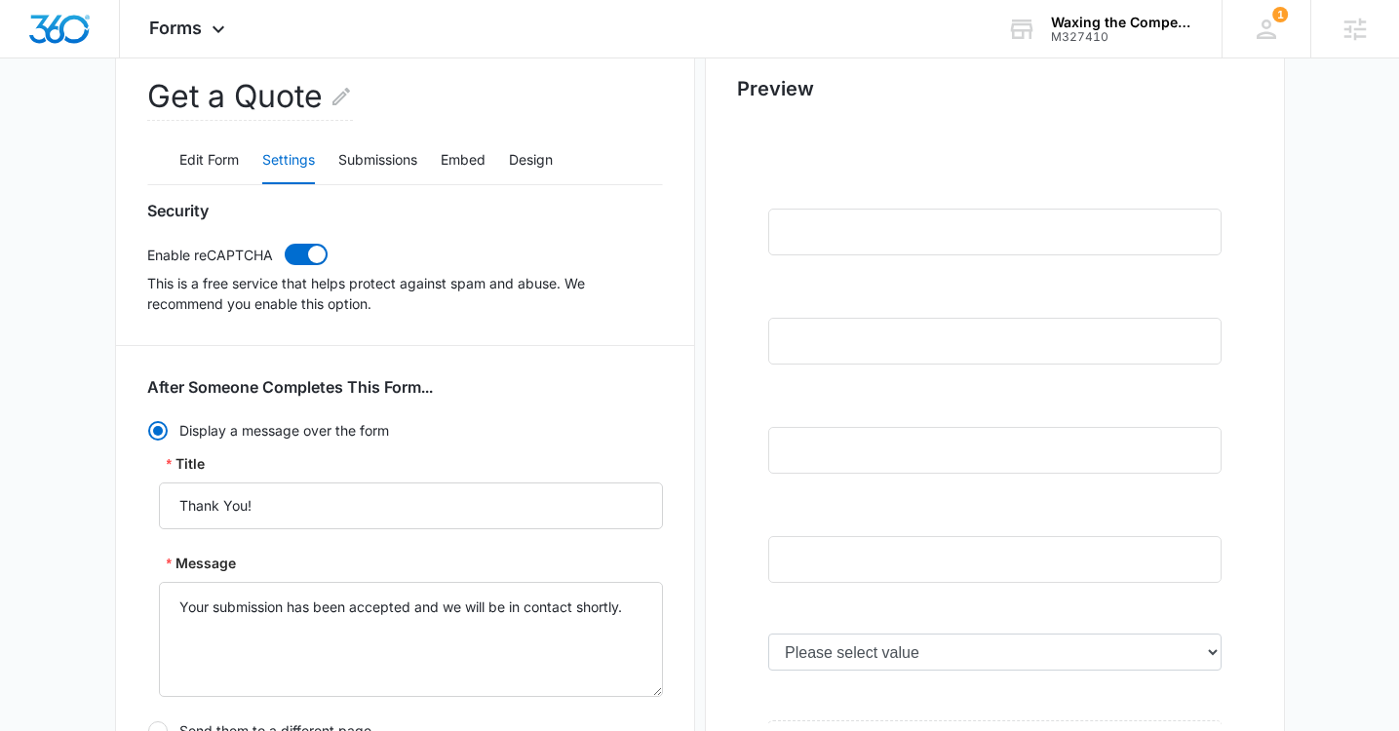
scroll to position [39, 0]
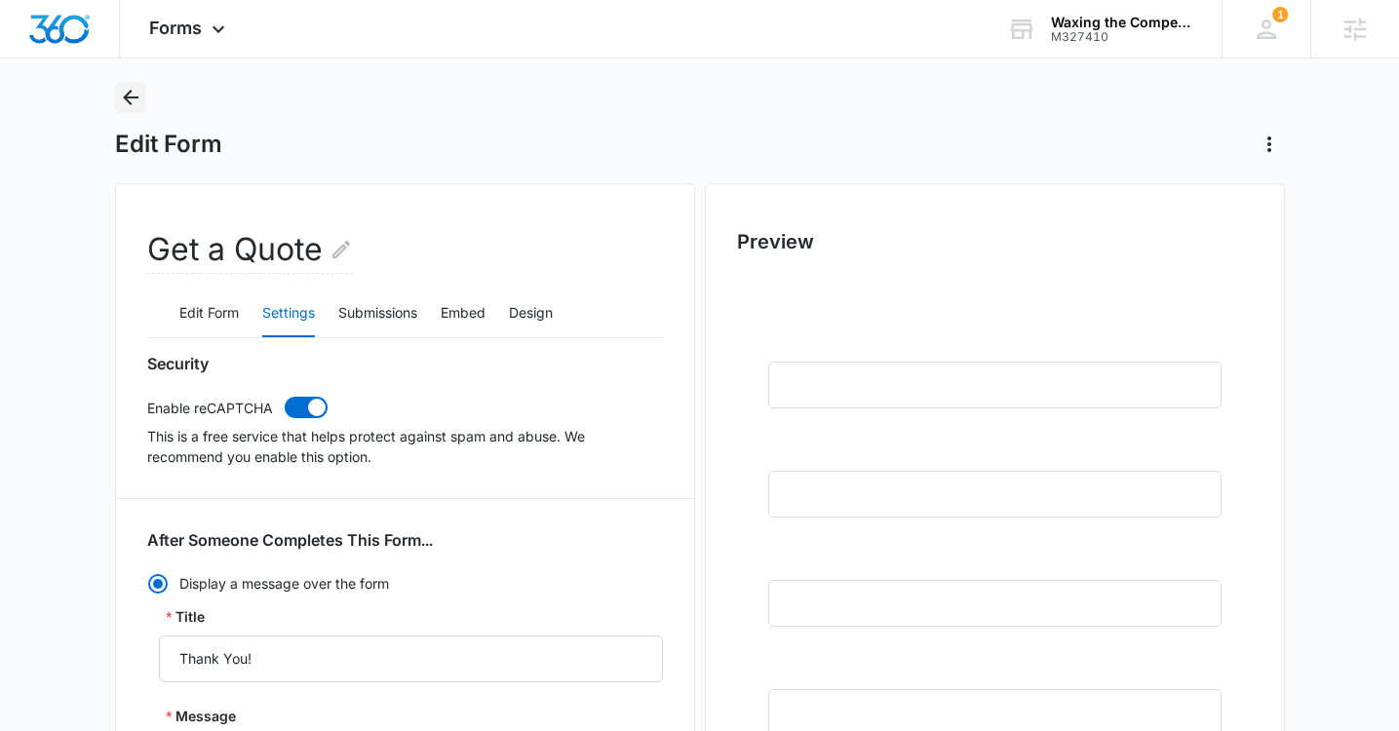
click at [136, 110] on button "Back" at bounding box center [130, 97] width 31 height 31
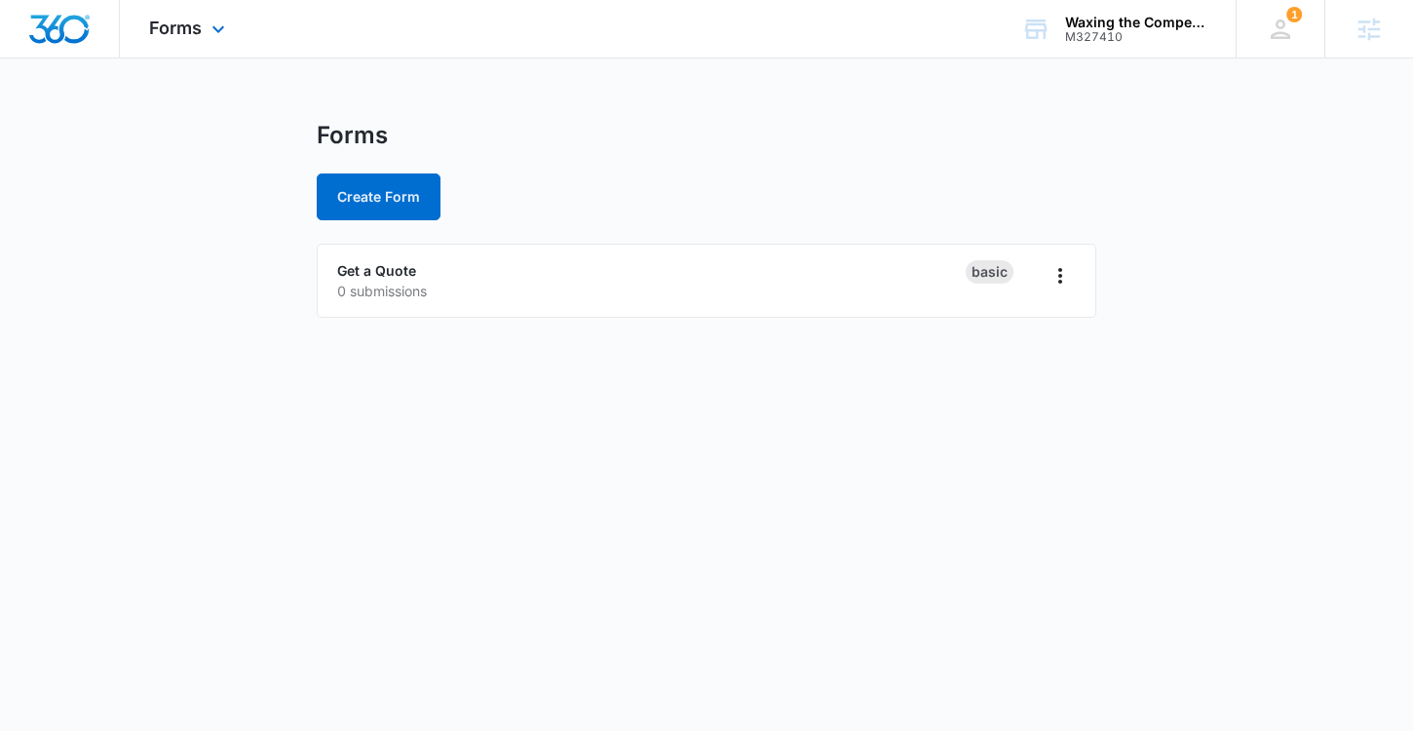
click at [203, 22] on div "Forms Apps Reputation Websites Forms CRM Email Social Content Ads Intelligence …" at bounding box center [189, 29] width 139 height 58
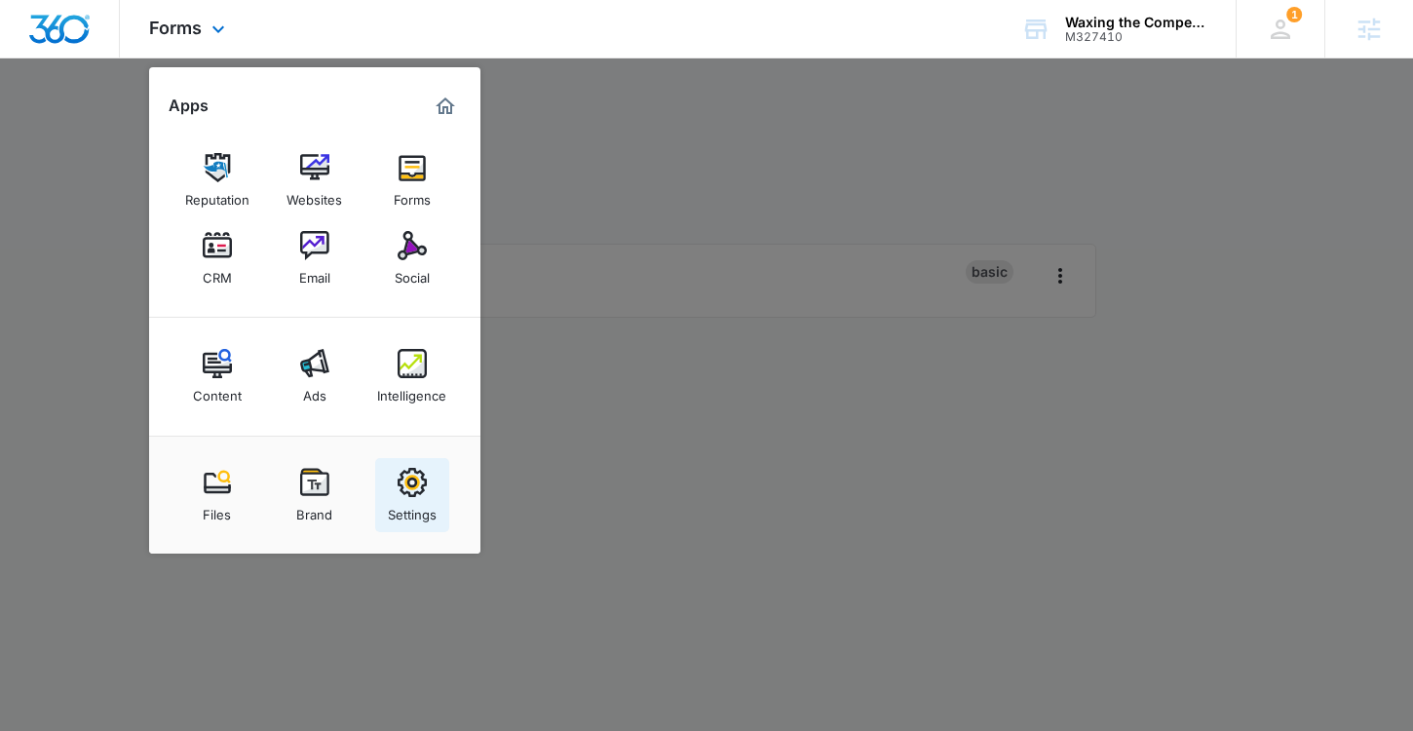
click at [411, 494] on img at bounding box center [412, 482] width 29 height 29
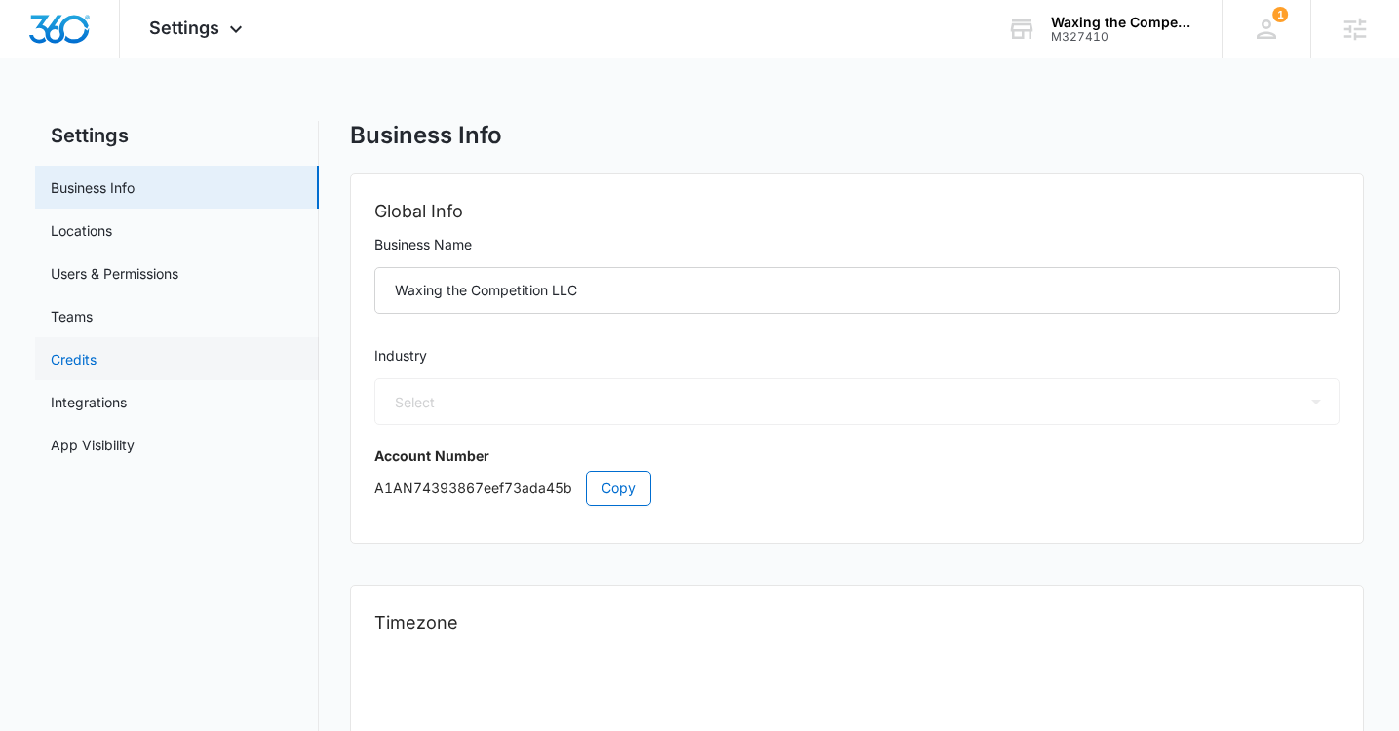
select select "44"
select select "US"
select select "America/New_York"
click at [130, 276] on link "Users & Permissions" at bounding box center [115, 273] width 128 height 20
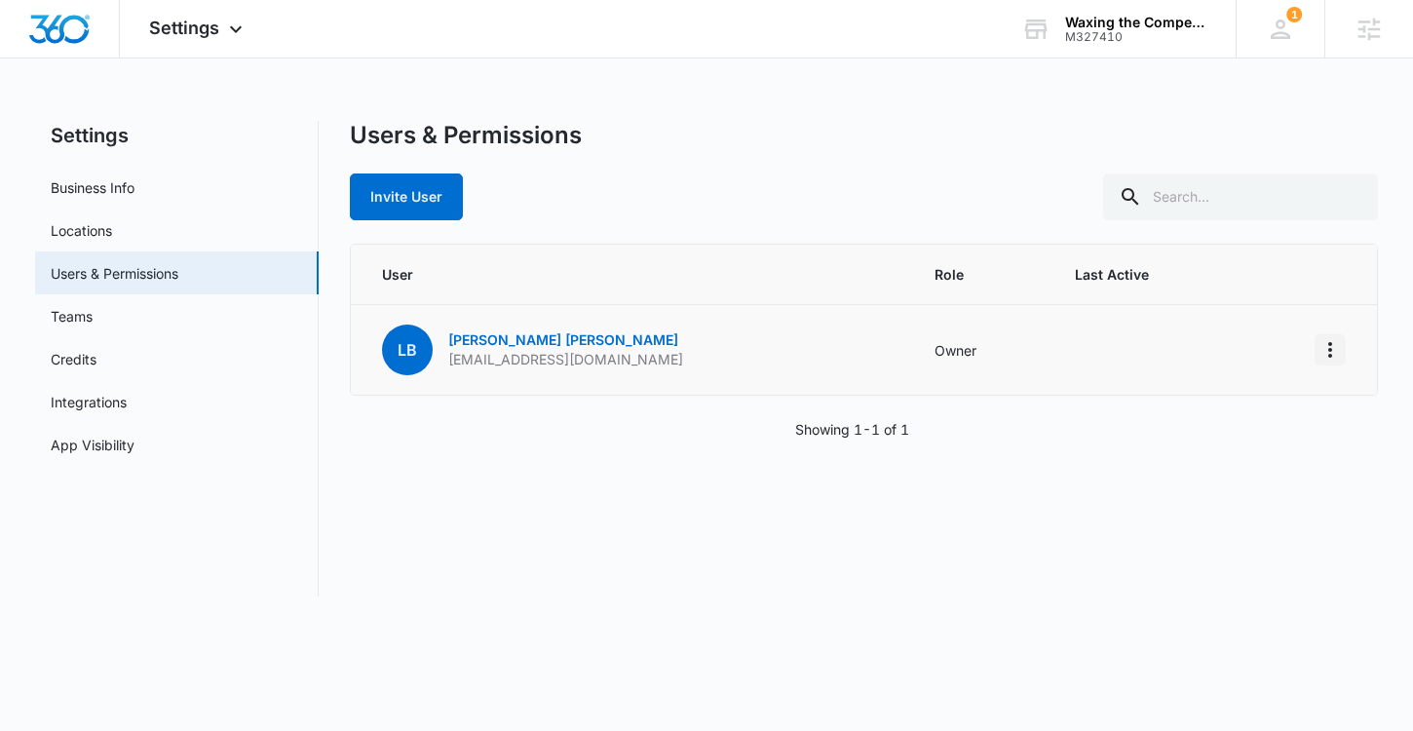
click at [1330, 351] on icon "Actions" at bounding box center [1330, 349] width 23 height 23
click at [454, 341] on link "Landy Borroto" at bounding box center [563, 339] width 230 height 17
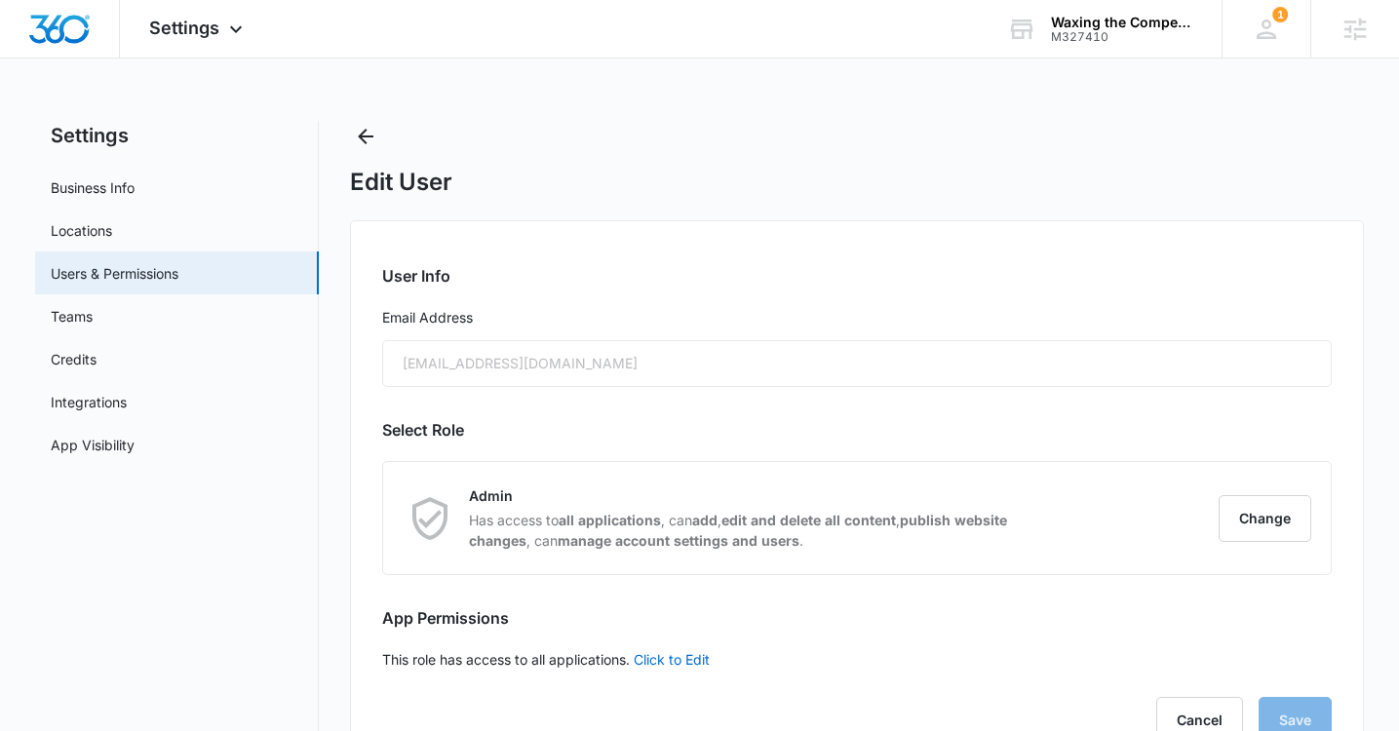
click at [547, 369] on div "[EMAIL_ADDRESS][DOMAIN_NAME]" at bounding box center [856, 363] width 949 height 47
click at [91, 187] on link "Business Info" at bounding box center [93, 187] width 84 height 20
select select "44"
select select "US"
select select "America/New_York"
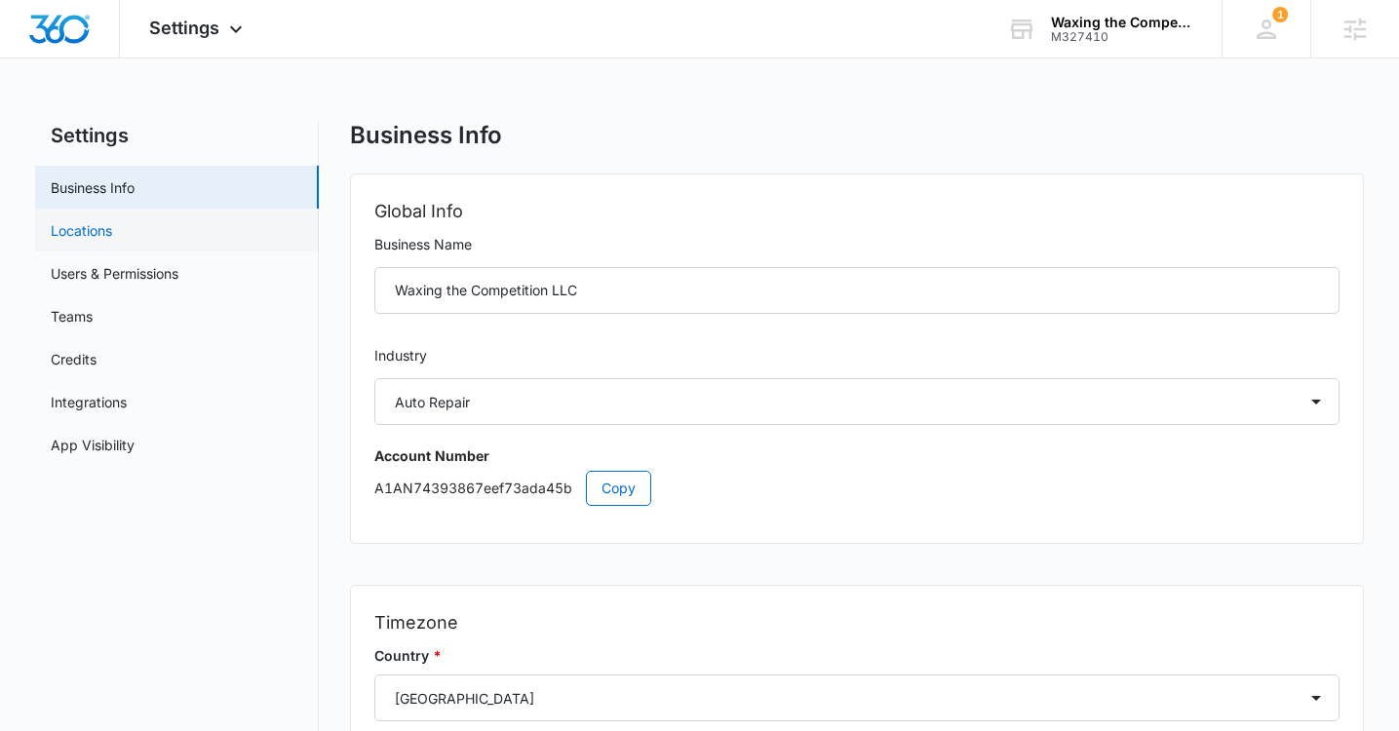
click at [100, 235] on link "Locations" at bounding box center [81, 230] width 61 height 20
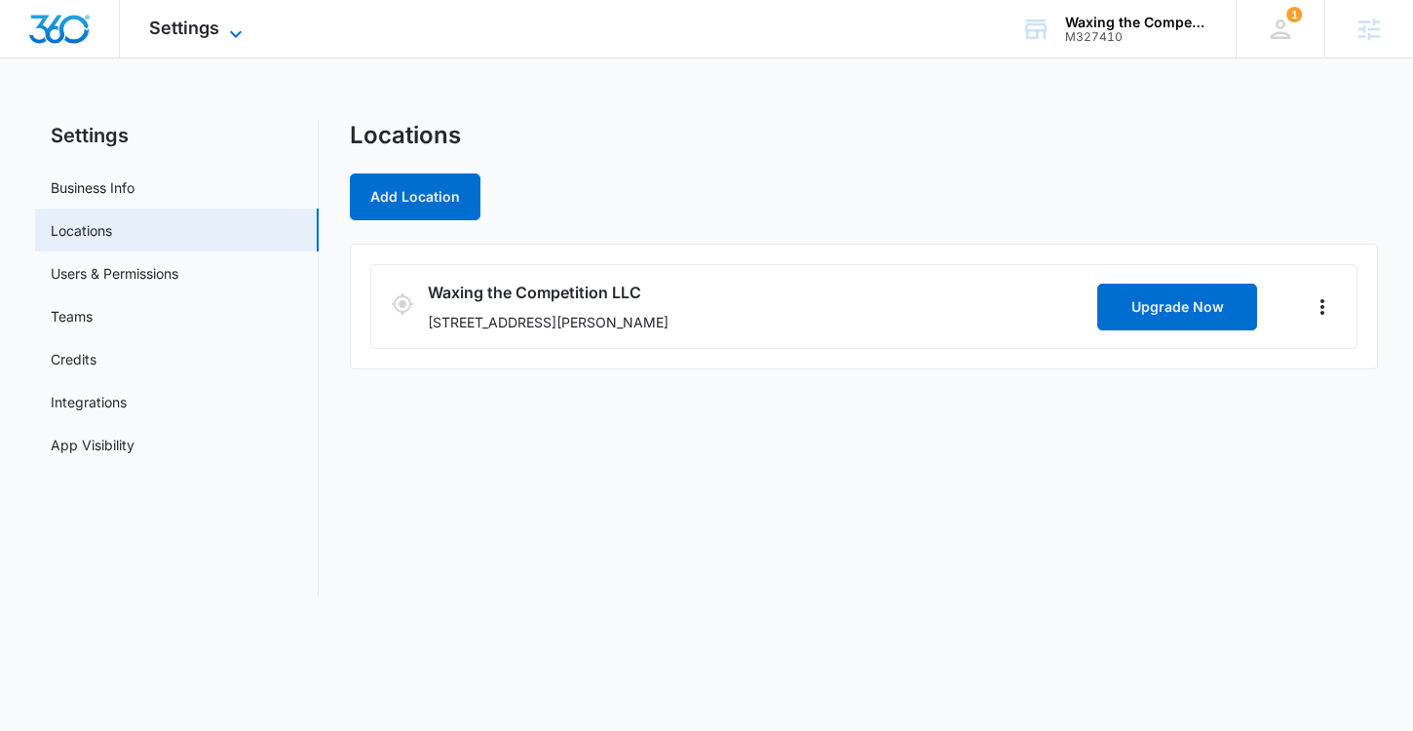
click at [204, 31] on span "Settings" at bounding box center [184, 28] width 70 height 20
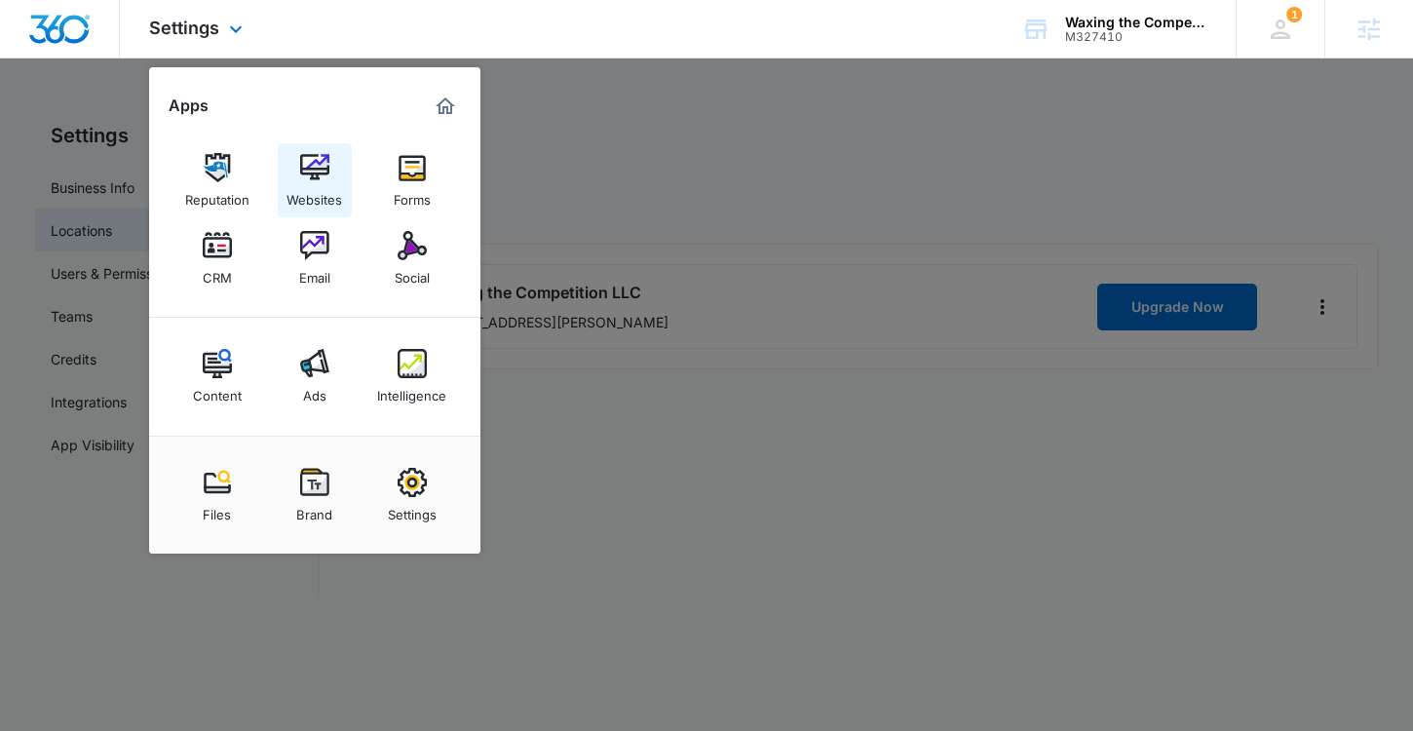
click at [322, 203] on div "Websites" at bounding box center [315, 194] width 56 height 25
